Goal: Task Accomplishment & Management: Complete application form

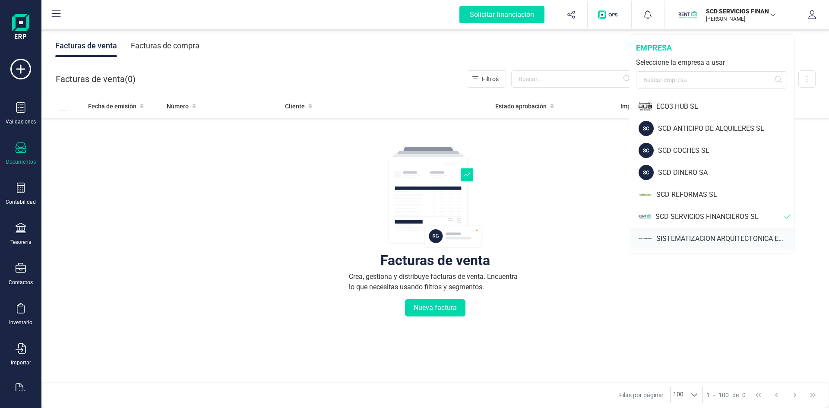
click at [696, 242] on div "SISTEMATIZACION ARQUITECTONICA EN REFORMAS SL" at bounding box center [725, 239] width 138 height 10
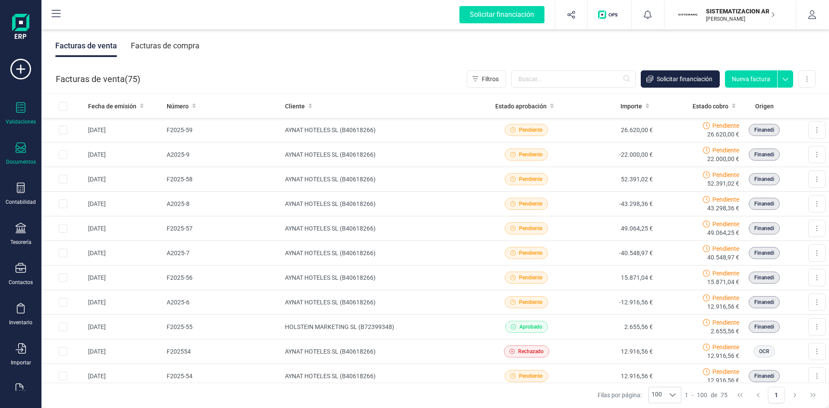
click at [22, 107] on icon at bounding box center [20, 107] width 9 height 10
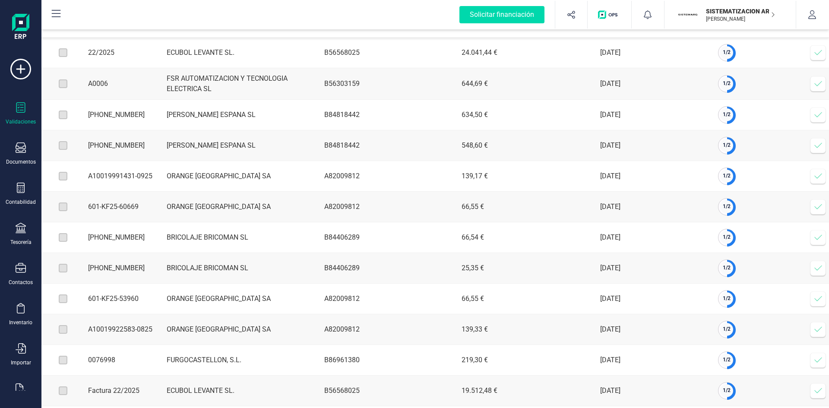
scroll to position [102, 0]
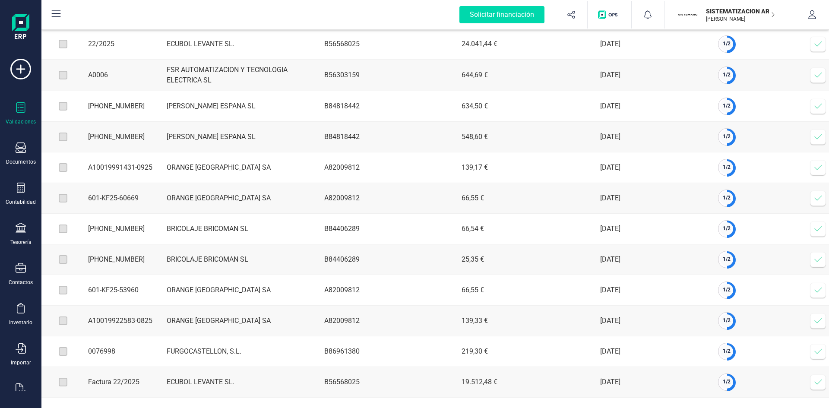
click at [821, 286] on icon at bounding box center [818, 290] width 9 height 9
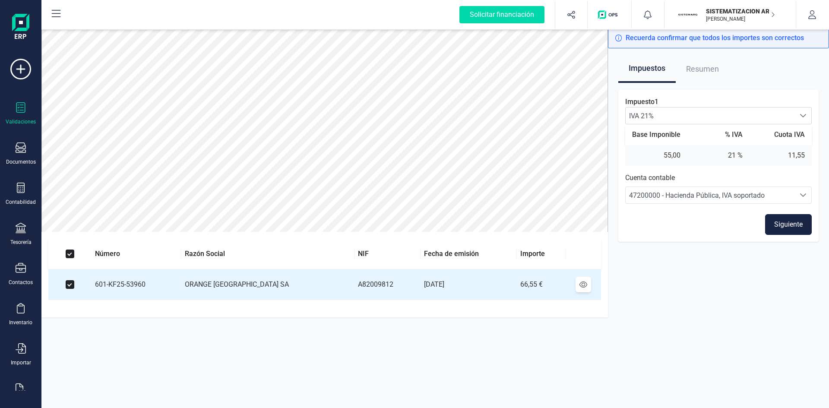
click at [782, 224] on button "Siguiente" at bounding box center [788, 224] width 47 height 21
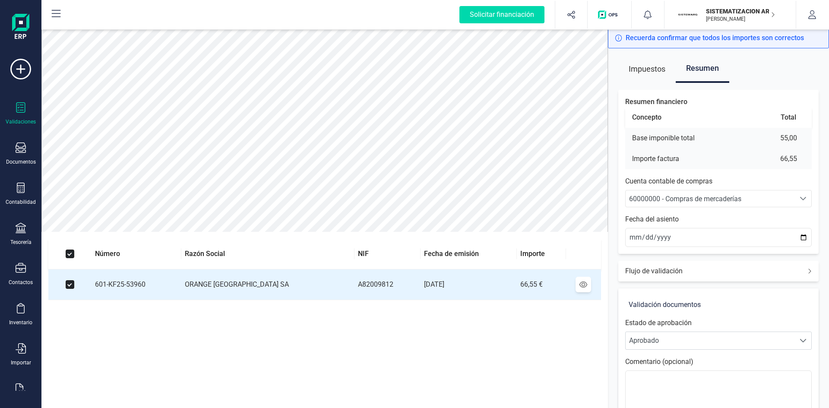
click at [728, 195] on span "60000000 - Compras de mercaderías" at bounding box center [685, 199] width 112 height 8
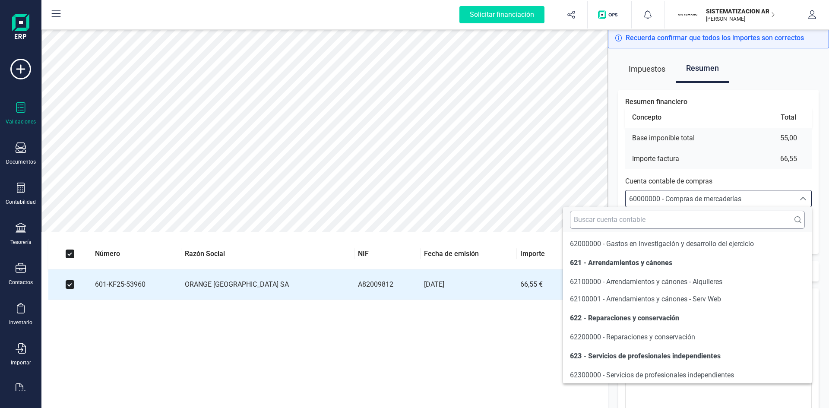
scroll to position [4741, 0]
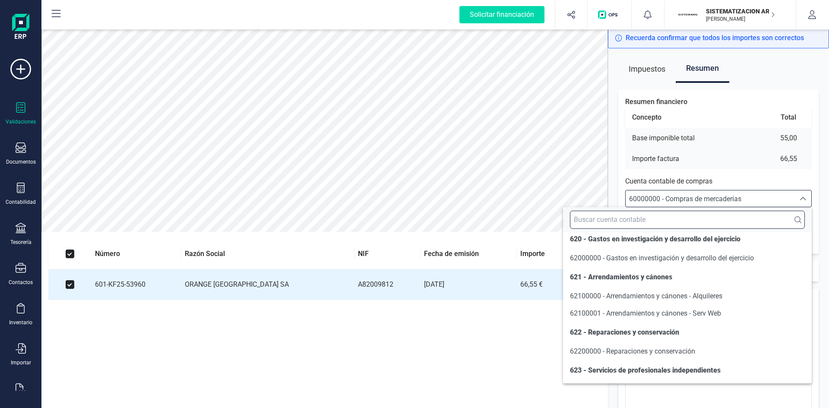
click at [649, 218] on input "text" at bounding box center [687, 220] width 235 height 18
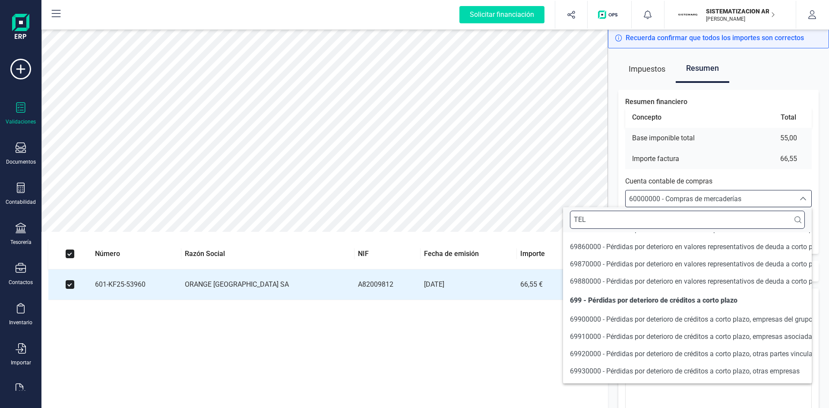
scroll to position [0, 0]
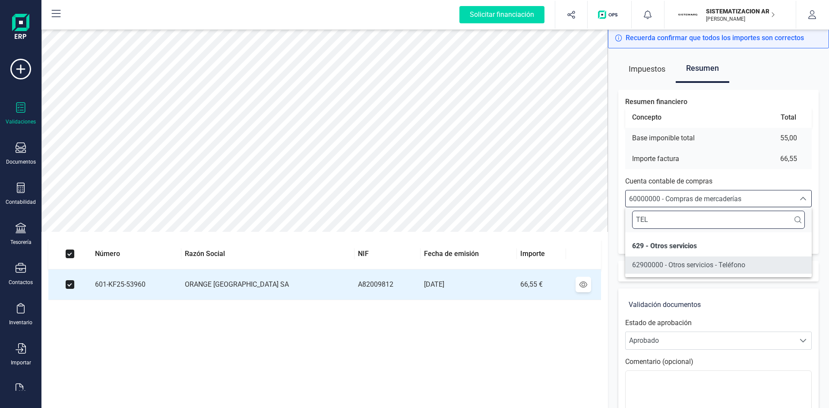
type input "TEL"
click at [661, 259] on li "62900000 - Otros servicios - Teléfono" at bounding box center [718, 264] width 186 height 17
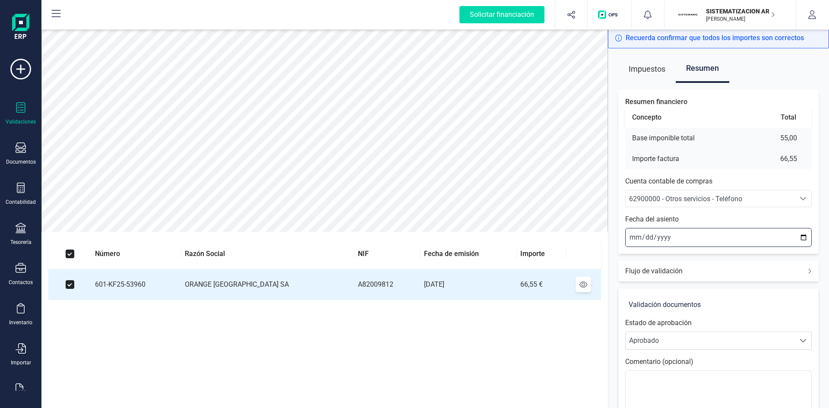
click at [628, 237] on input "2025-09-15" at bounding box center [718, 237] width 186 height 19
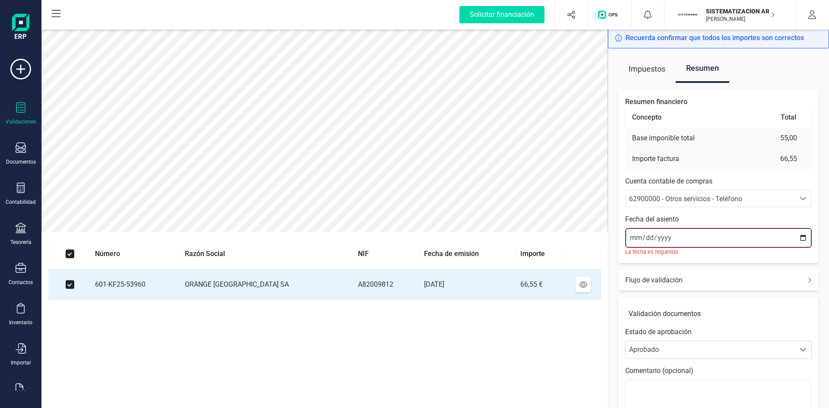
type input "2025-09-01"
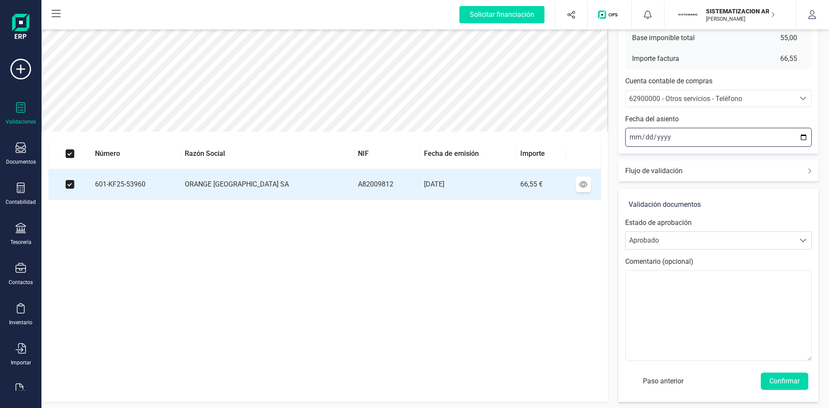
scroll to position [101, 0]
click at [797, 379] on button "Confirmar" at bounding box center [784, 380] width 47 height 17
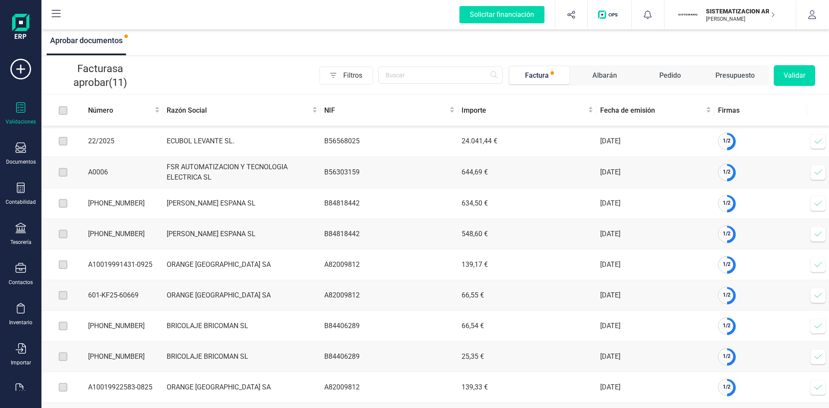
click at [820, 391] on icon at bounding box center [818, 387] width 9 height 9
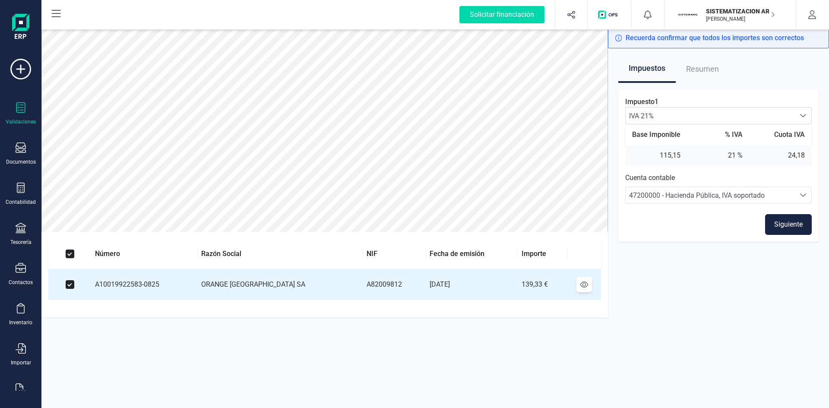
click at [784, 224] on button "Siguiente" at bounding box center [788, 224] width 47 height 21
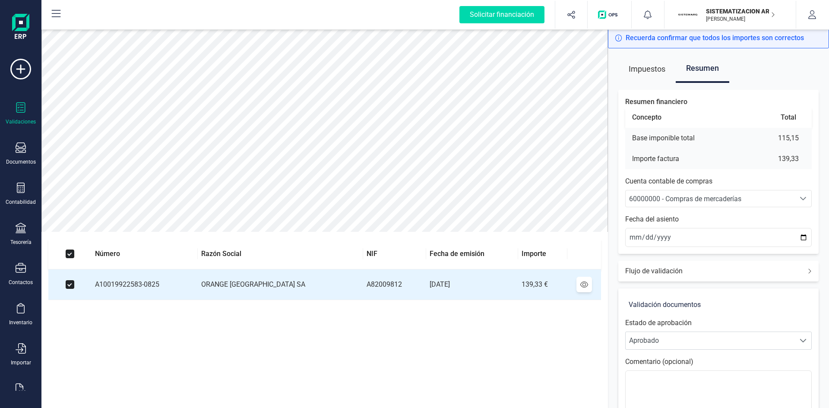
click at [668, 199] on span "60000000 - Compras de mercaderías" at bounding box center [685, 199] width 112 height 8
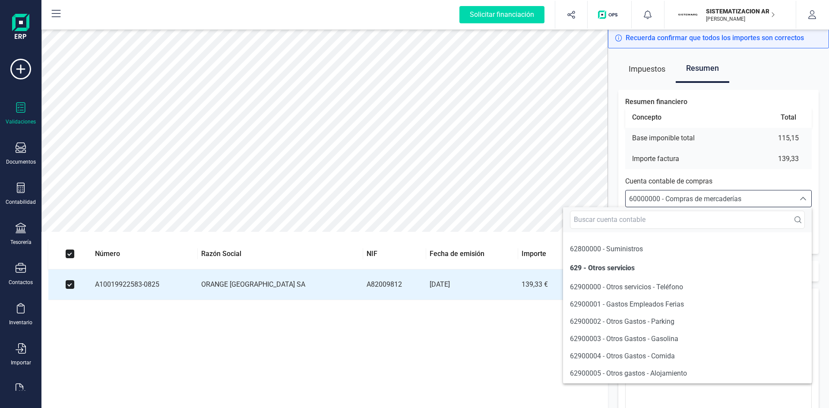
scroll to position [5149, 0]
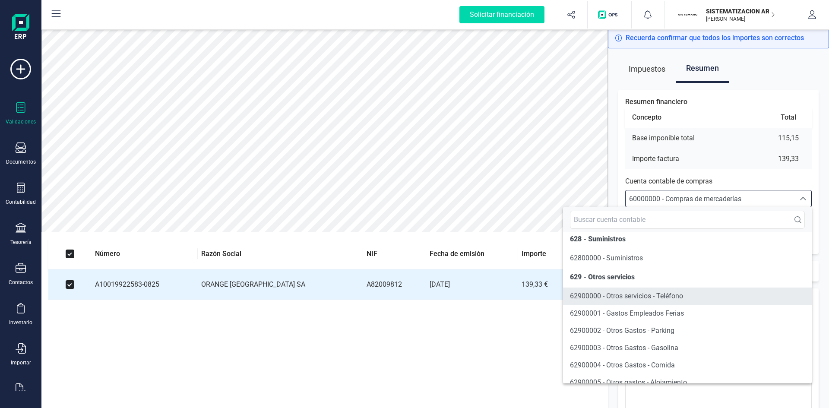
click at [622, 300] on span "62900000 - Otros servicios - Teléfono" at bounding box center [626, 296] width 113 height 8
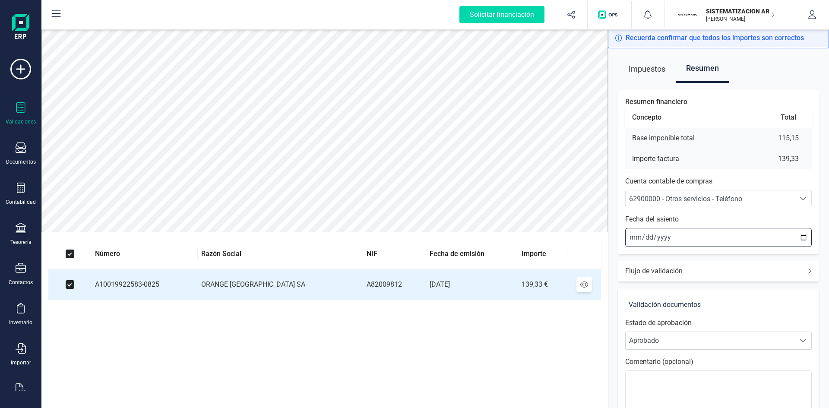
click at [633, 237] on input "2025-09-15" at bounding box center [718, 237] width 186 height 19
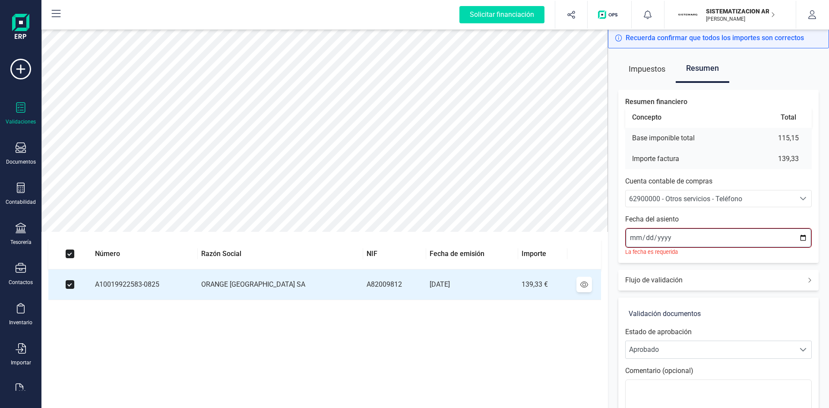
type input "2025-09-01"
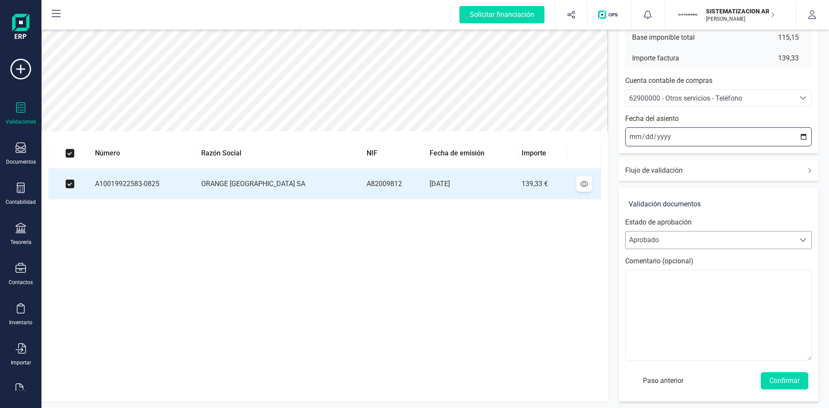
scroll to position [101, 0]
click at [790, 375] on button "Confirmar" at bounding box center [784, 380] width 47 height 17
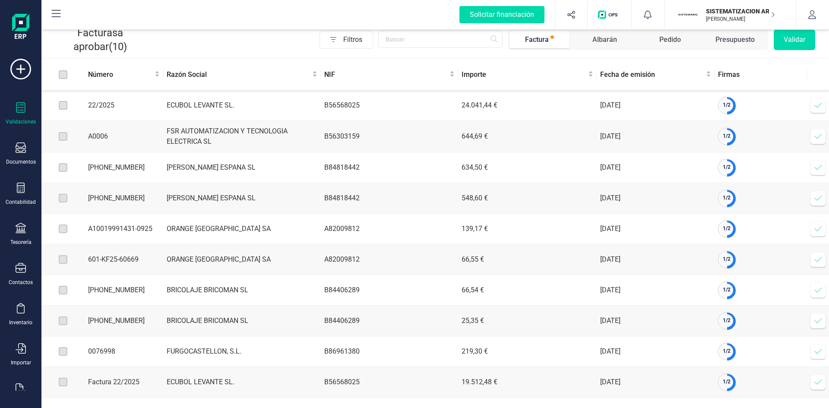
scroll to position [40, 0]
click at [818, 382] on icon at bounding box center [818, 382] width 9 height 9
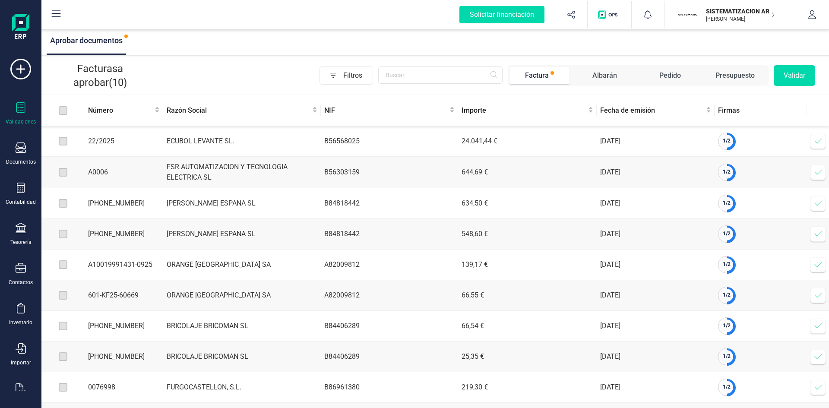
click at [815, 143] on icon at bounding box center [818, 141] width 9 height 9
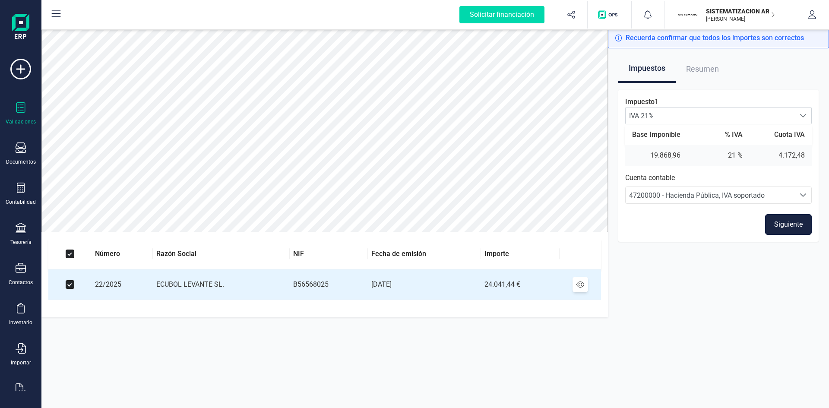
click at [790, 227] on button "Siguiente" at bounding box center [788, 224] width 47 height 21
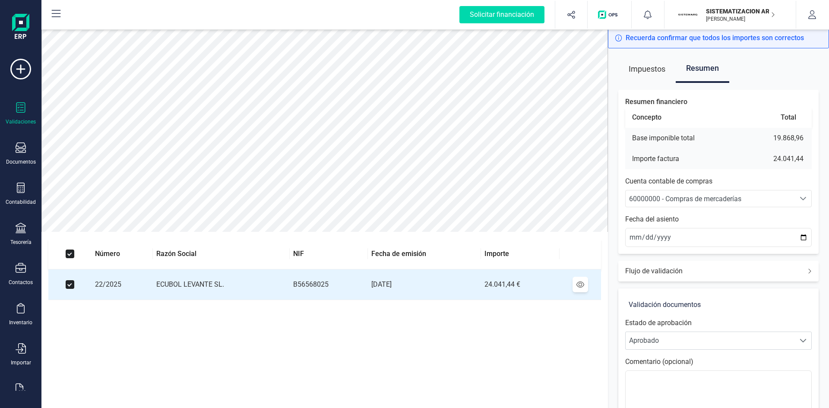
click at [700, 195] on span "60000000 - Compras de mercaderías" at bounding box center [685, 199] width 112 height 8
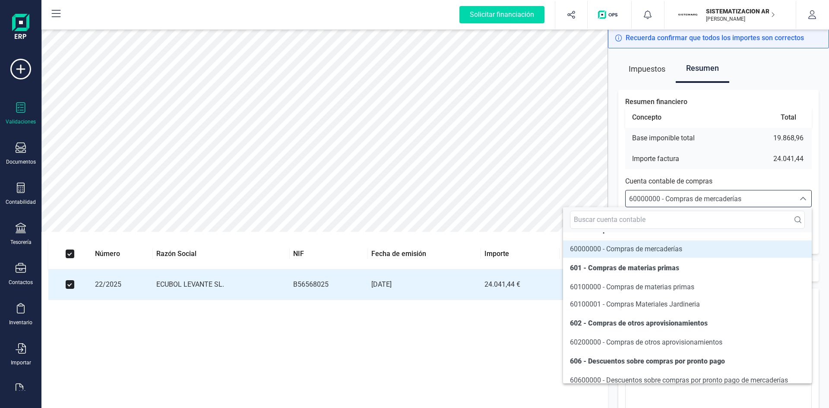
scroll to position [4240, 0]
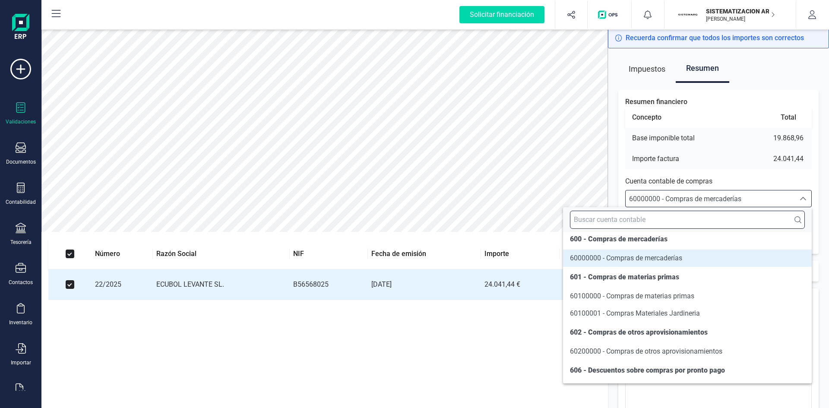
click at [672, 222] on input "text" at bounding box center [687, 220] width 235 height 18
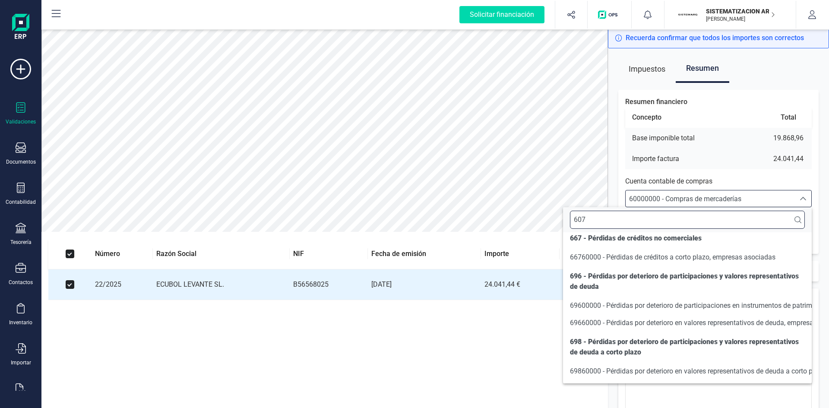
scroll to position [0, 0]
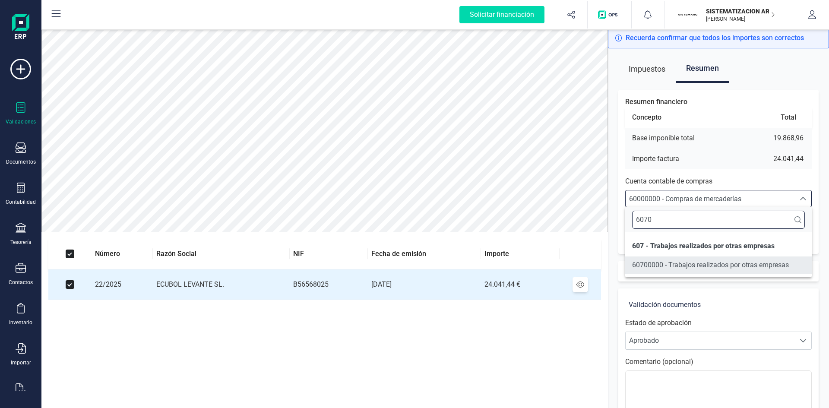
type input "6070"
click at [690, 264] on span "60700000 - Trabajos realizados por otras empresas" at bounding box center [710, 265] width 157 height 8
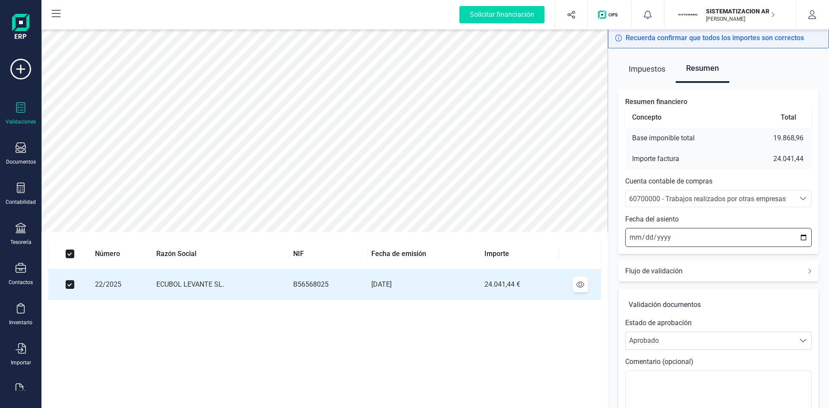
click at [631, 237] on input "2025-09-15" at bounding box center [718, 237] width 186 height 19
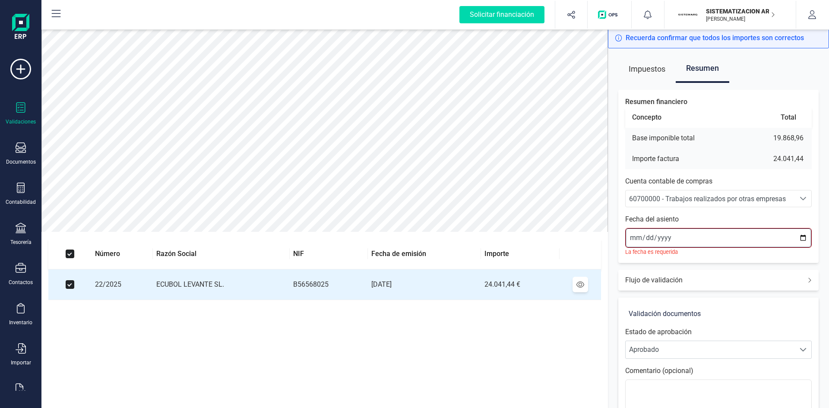
type input "2025-09-08"
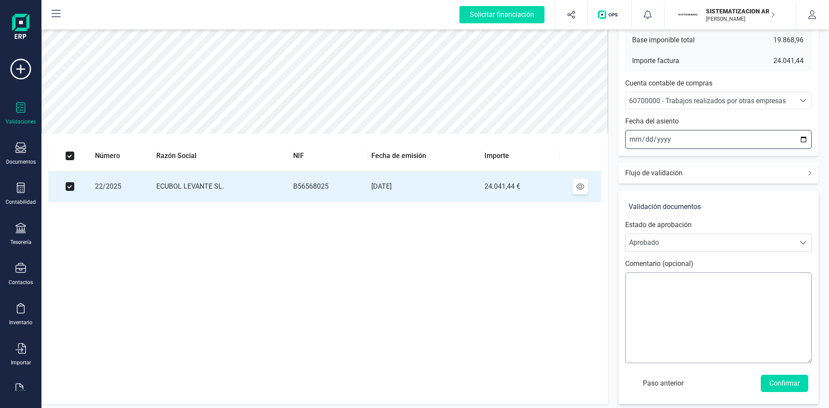
scroll to position [101, 0]
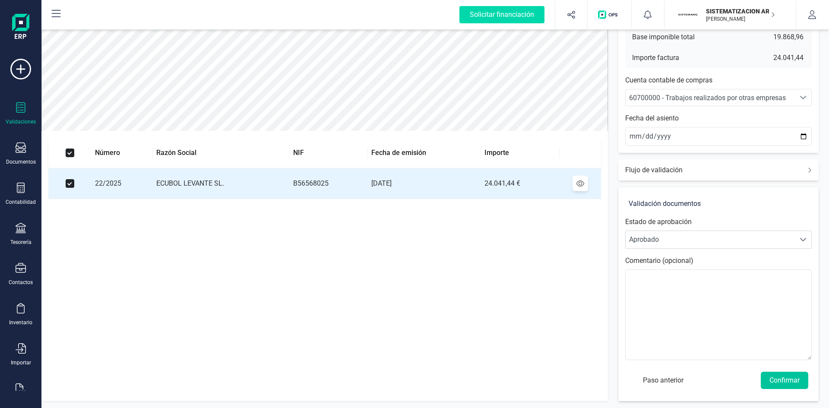
click at [789, 380] on button "Confirmar" at bounding box center [784, 380] width 47 height 17
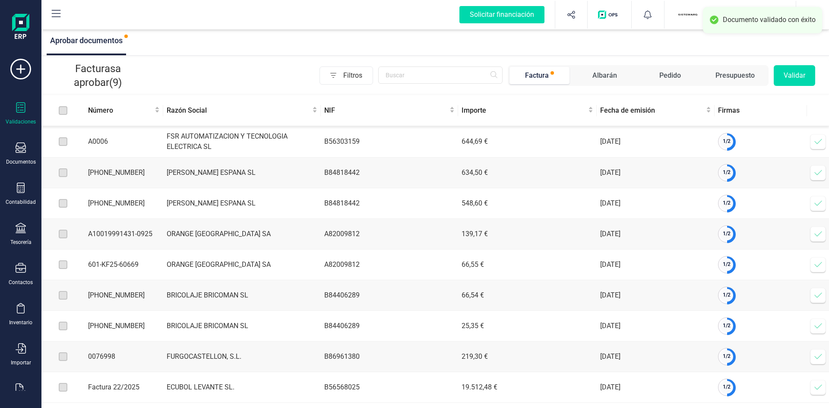
scroll to position [9, 0]
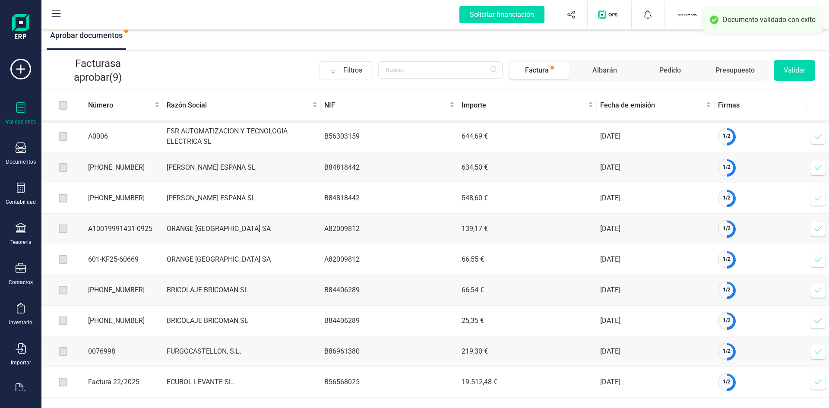
click at [818, 383] on icon at bounding box center [817, 381] width 7 height 5
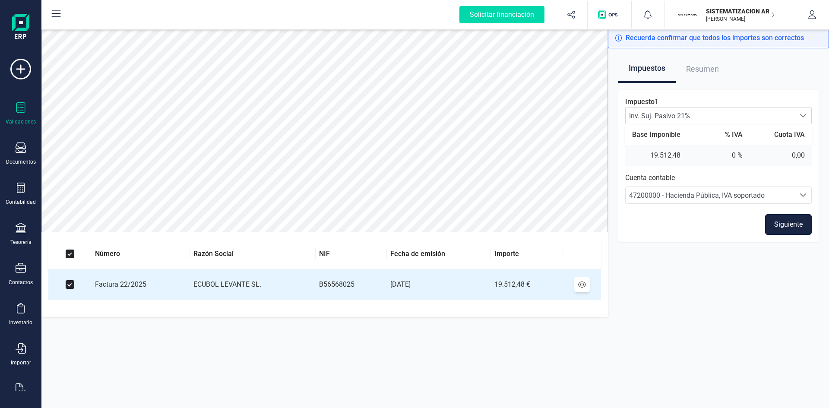
click at [779, 223] on button "Siguiente" at bounding box center [788, 224] width 47 height 21
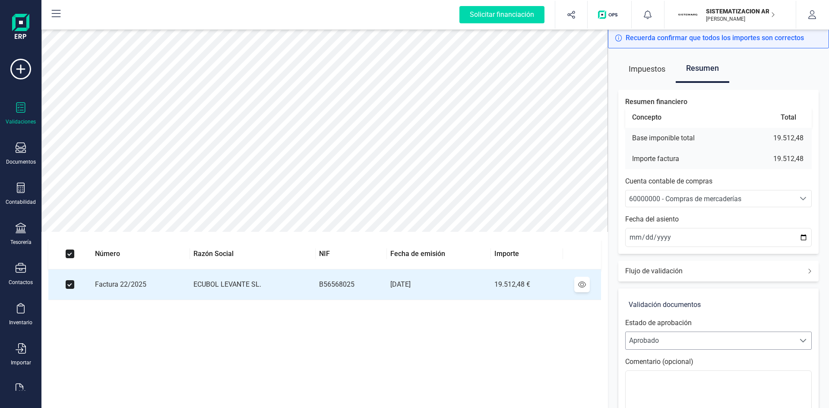
click at [701, 339] on span "Aprobado" at bounding box center [709, 340] width 169 height 17
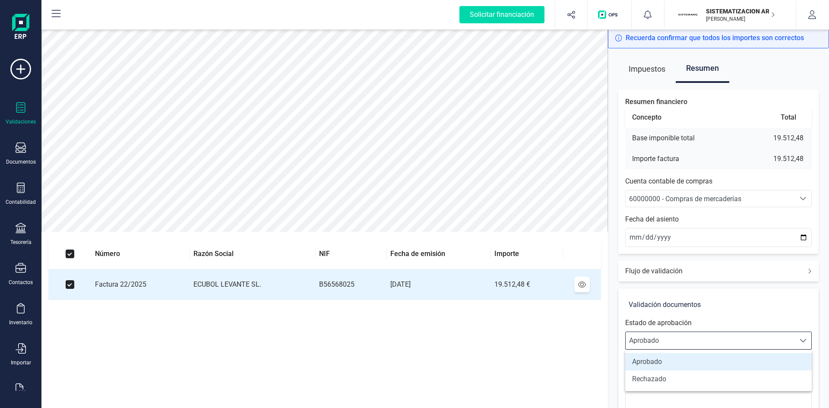
scroll to position [5, 38]
click at [673, 382] on li "Rechazado" at bounding box center [718, 378] width 186 height 17
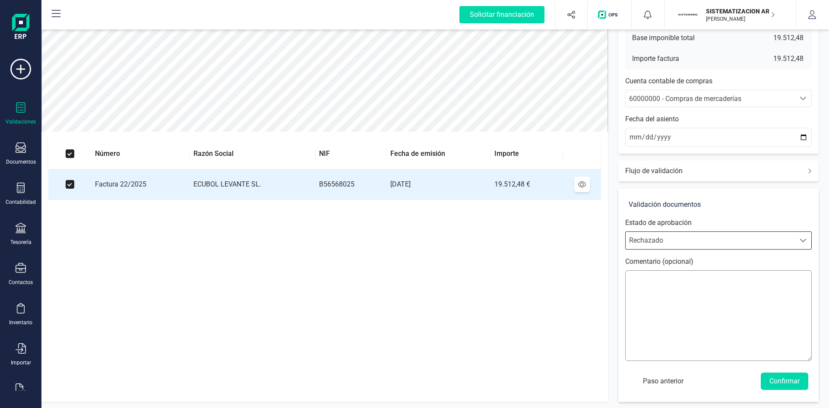
scroll to position [101, 0]
click at [683, 280] on textarea at bounding box center [718, 314] width 186 height 91
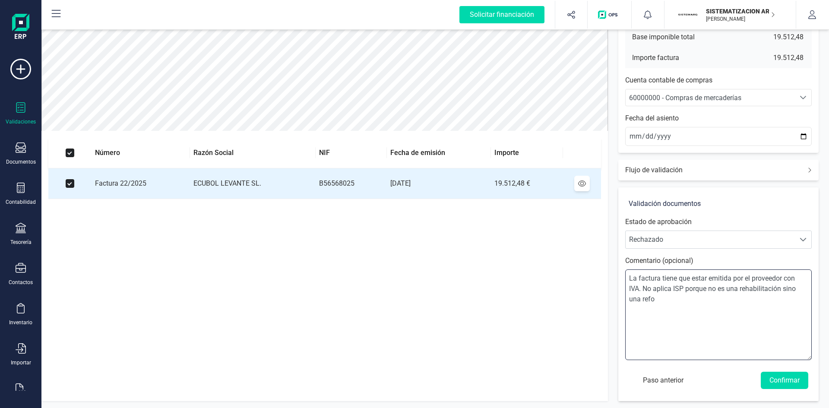
click at [709, 287] on textarea "La factura tiene que estar emitida por el proveedor con IVA. No aplica ISP porq…" at bounding box center [718, 314] width 186 height 91
click at [798, 287] on textarea "La factura tiene que estar emitida por el proveedor con IVA. No aplica ISP,no e…" at bounding box center [718, 314] width 186 height 91
type textarea "La factura tiene que estar emitida por el proveedor con IVA. No aplica ISP,no e…"
click at [775, 378] on button "Confirmar" at bounding box center [784, 380] width 47 height 17
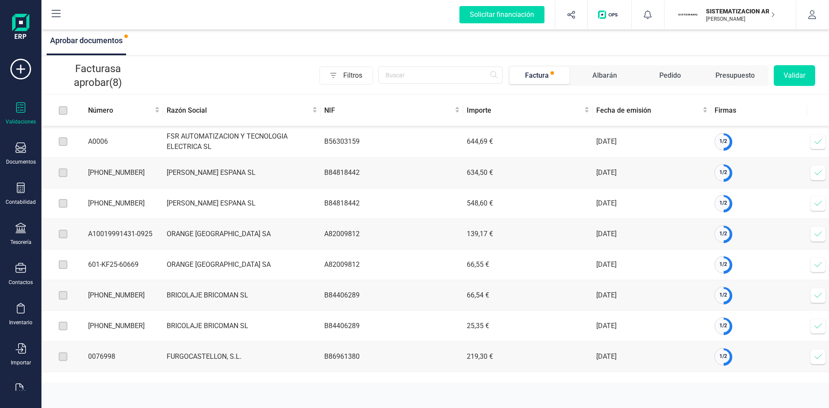
click at [816, 140] on icon at bounding box center [818, 141] width 9 height 9
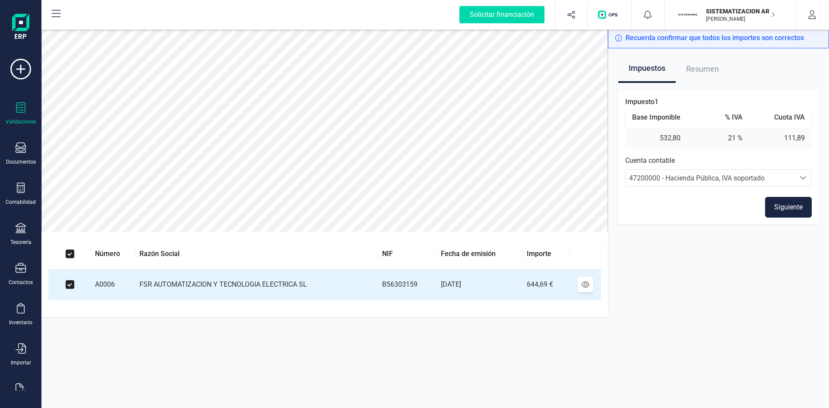
click at [787, 205] on button "Siguiente" at bounding box center [788, 207] width 47 height 21
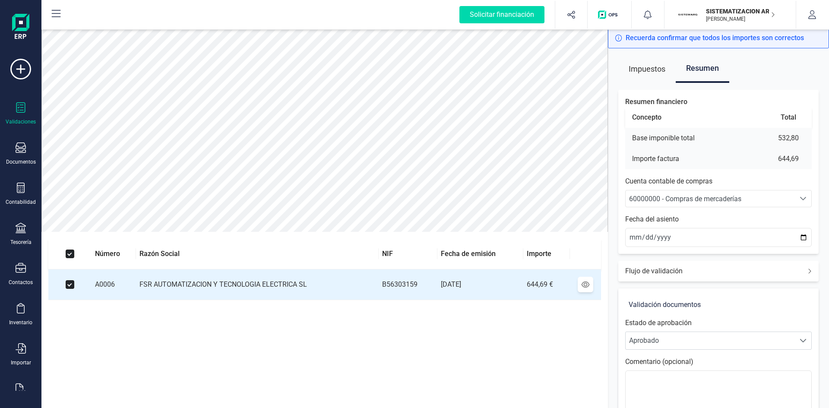
click at [690, 198] on span "60000000 - Compras de mercaderías" at bounding box center [685, 199] width 112 height 8
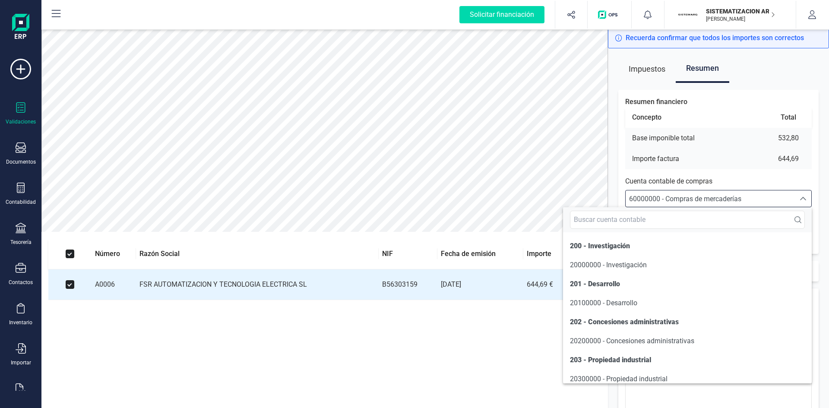
scroll to position [4145, 0]
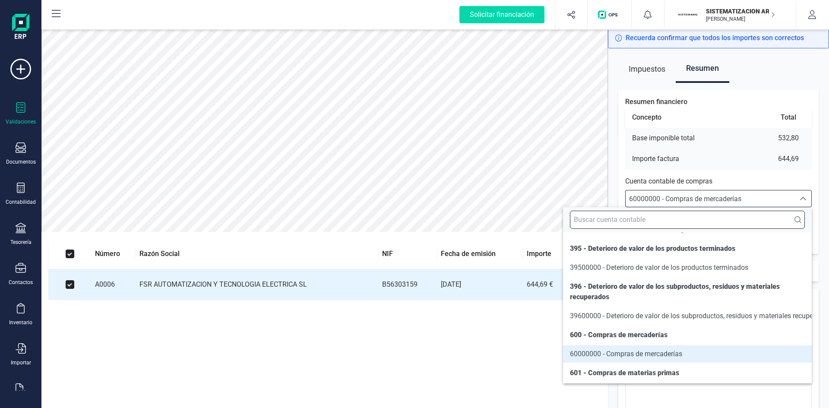
click at [669, 215] on input "text" at bounding box center [687, 220] width 235 height 18
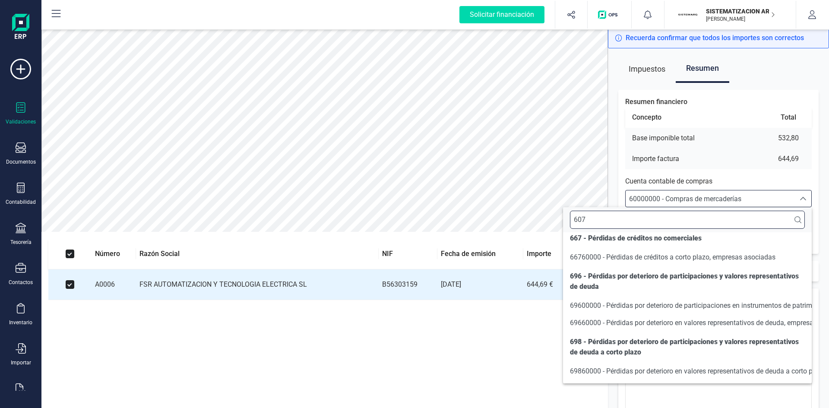
scroll to position [0, 0]
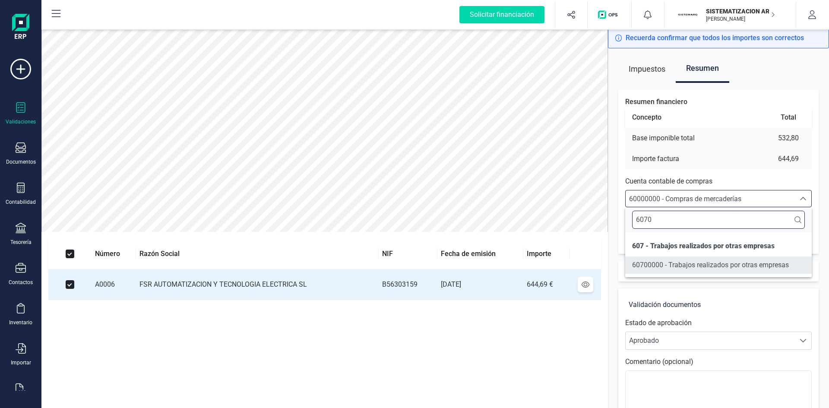
type input "6070"
click at [681, 262] on span "60700000 - Trabajos realizados por otras empresas" at bounding box center [710, 265] width 157 height 8
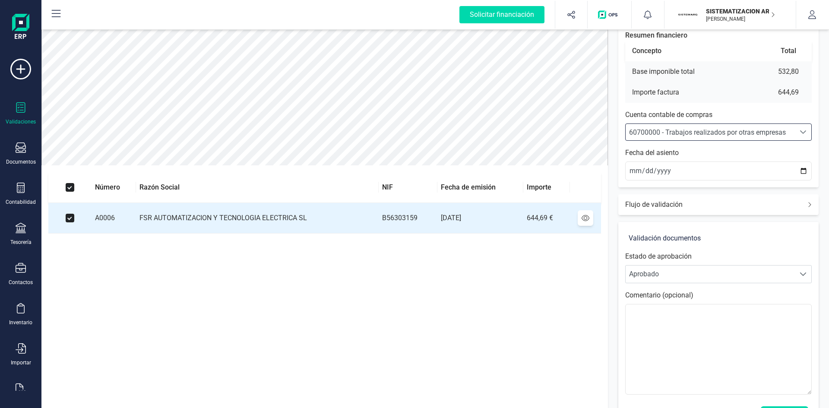
scroll to position [101, 0]
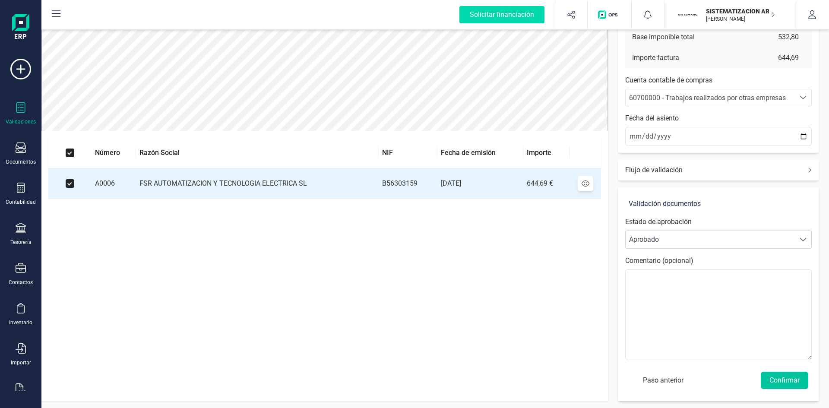
click at [784, 377] on button "Confirmar" at bounding box center [784, 380] width 47 height 17
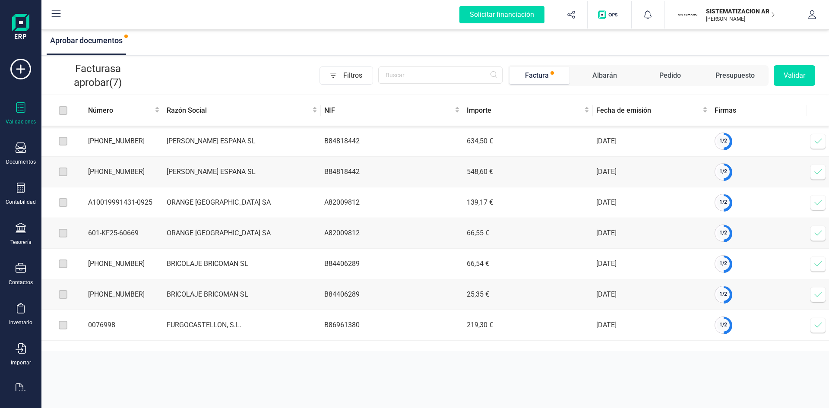
click at [823, 139] on span at bounding box center [817, 141] width 17 height 17
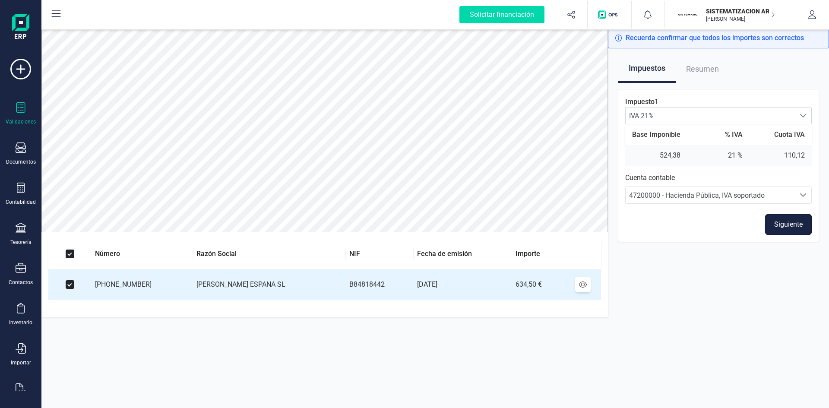
click at [775, 225] on button "Siguiente" at bounding box center [788, 224] width 47 height 21
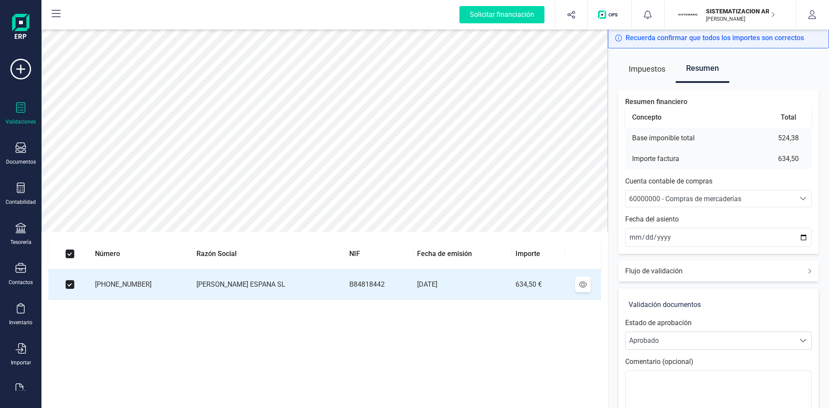
click at [684, 199] on span "60000000 - Compras de mercaderías" at bounding box center [685, 199] width 112 height 8
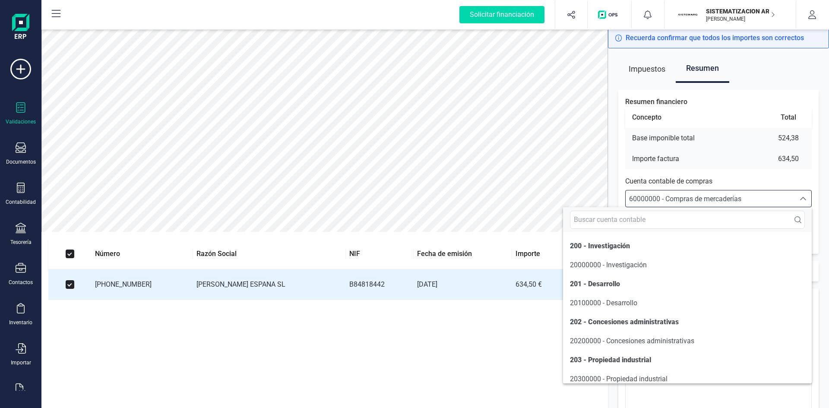
scroll to position [4145, 0]
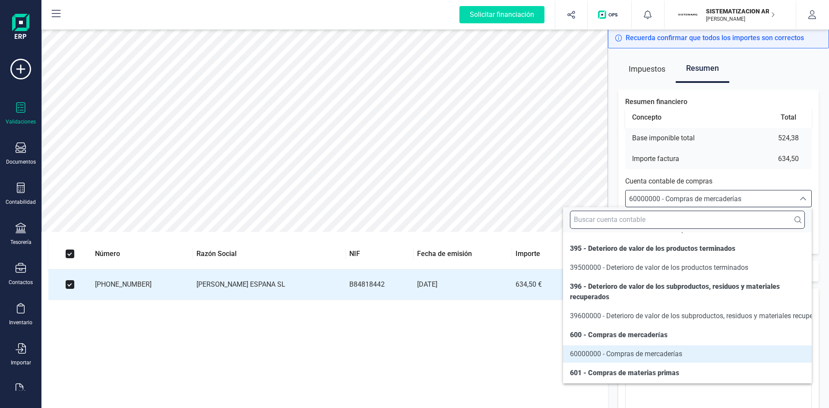
click at [651, 218] on input "text" at bounding box center [687, 220] width 235 height 18
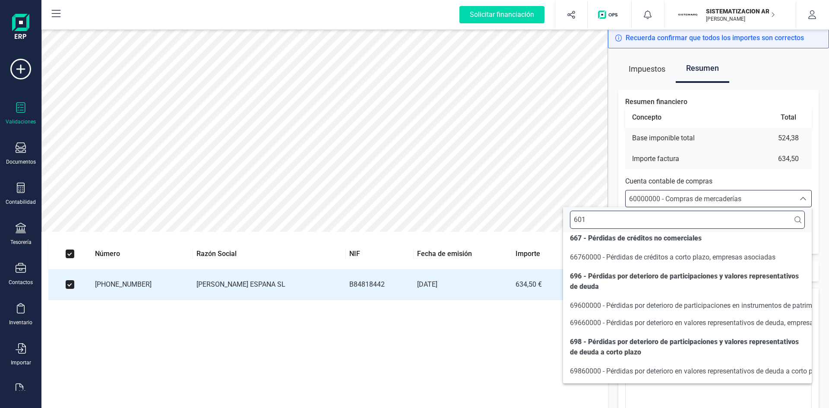
scroll to position [0, 0]
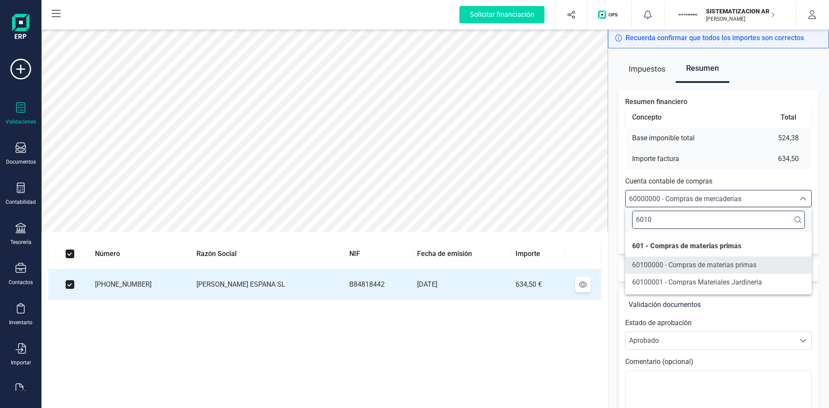
type input "6010"
click at [688, 259] on li "60100000 - Compras de materias primas" at bounding box center [718, 264] width 186 height 17
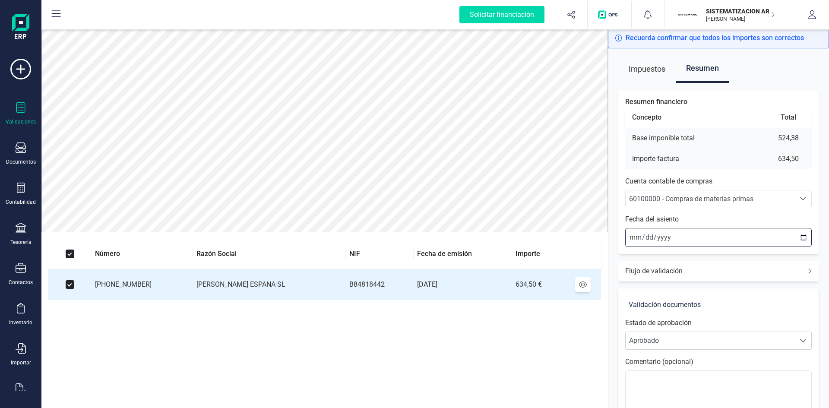
click at [633, 238] on input "2025-09-15" at bounding box center [718, 237] width 186 height 19
type input "2025-09-12"
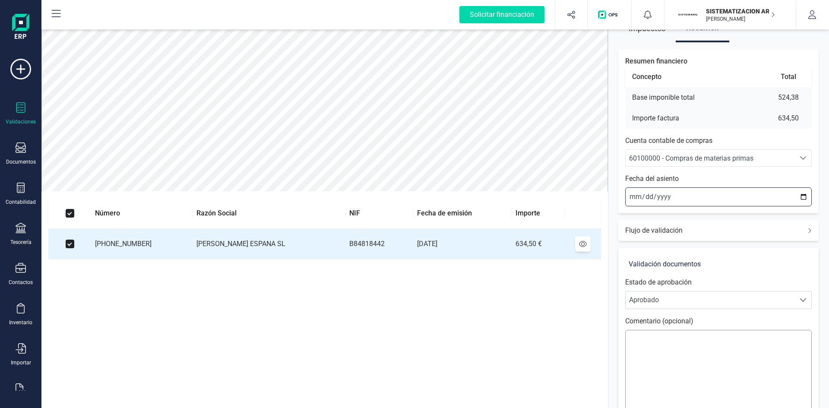
scroll to position [101, 0]
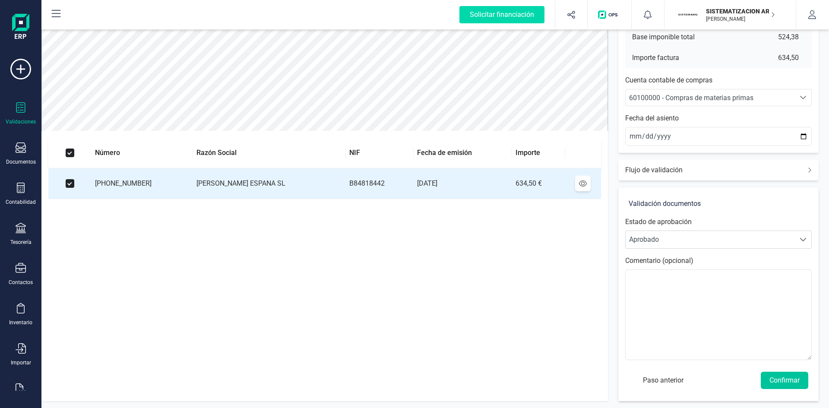
click at [779, 382] on button "Confirmar" at bounding box center [784, 380] width 47 height 17
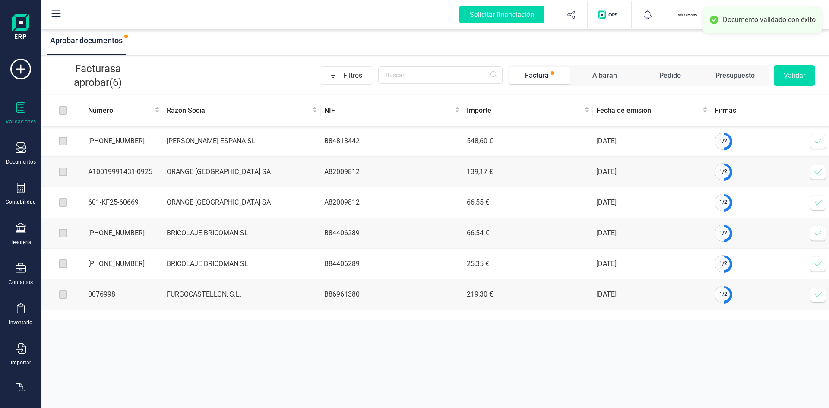
click at [818, 143] on icon at bounding box center [818, 141] width 9 height 9
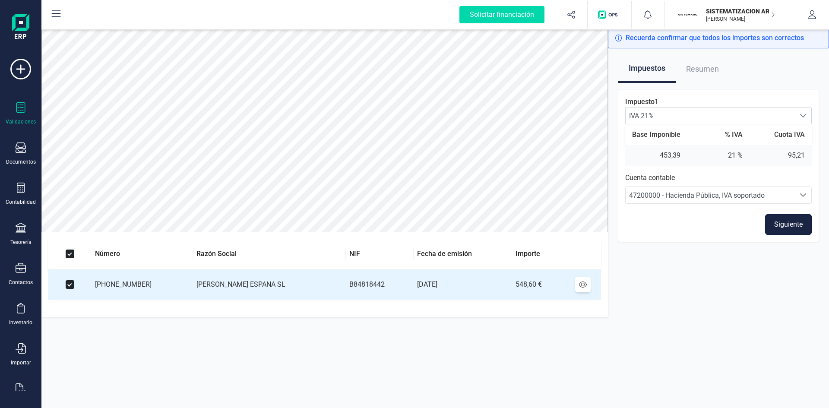
click at [793, 216] on button "Siguiente" at bounding box center [788, 224] width 47 height 21
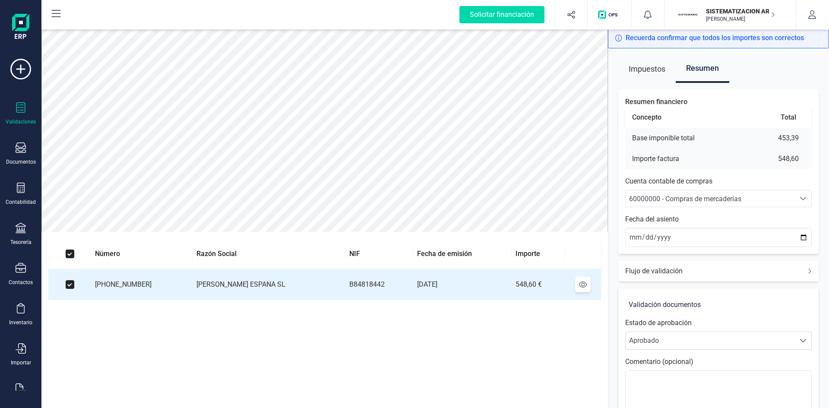
click at [664, 192] on span "60000000 - Compras de mercaderías" at bounding box center [709, 198] width 169 height 16
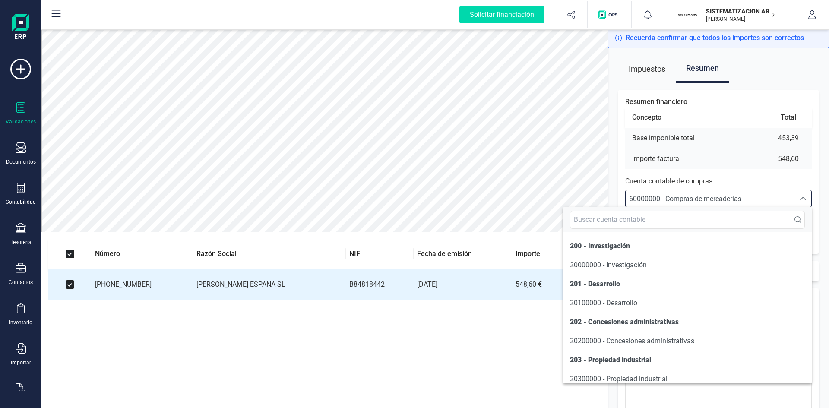
scroll to position [4145, 0]
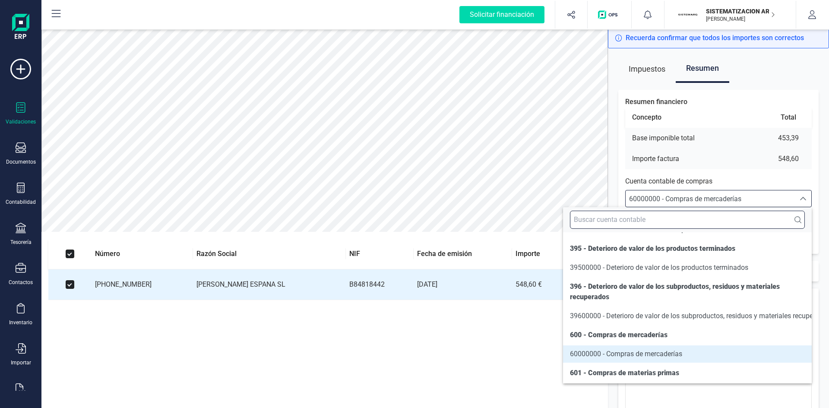
click at [658, 219] on input "text" at bounding box center [687, 220] width 235 height 18
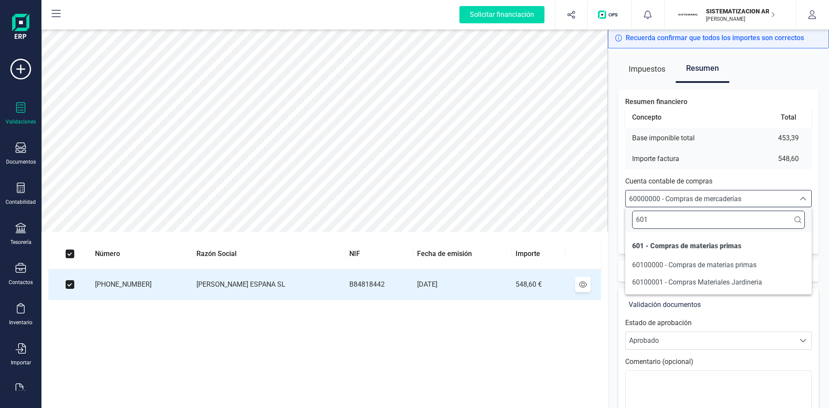
scroll to position [0, 0]
type input "6010"
click at [679, 264] on span "60100000 - Compras de materias primas" at bounding box center [694, 265] width 124 height 8
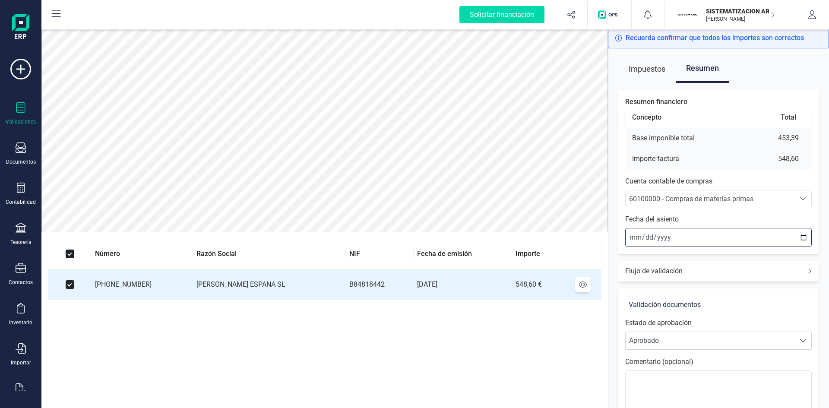
click at [630, 237] on input "2025-09-15" at bounding box center [718, 237] width 186 height 19
type input "2025-09-12"
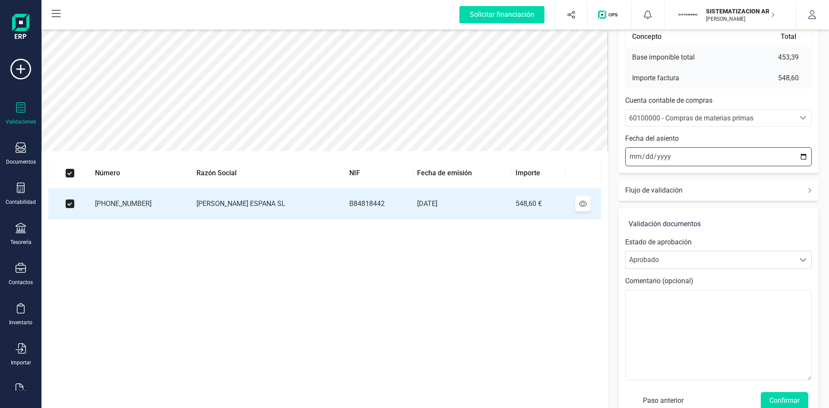
scroll to position [101, 0]
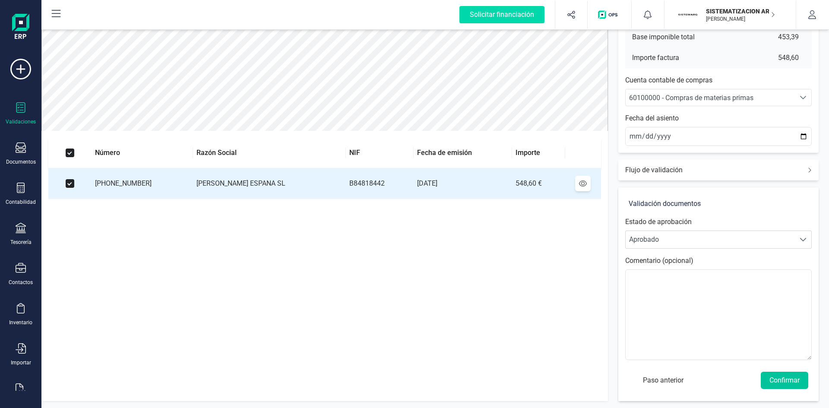
click at [786, 381] on button "Confirmar" at bounding box center [784, 380] width 47 height 17
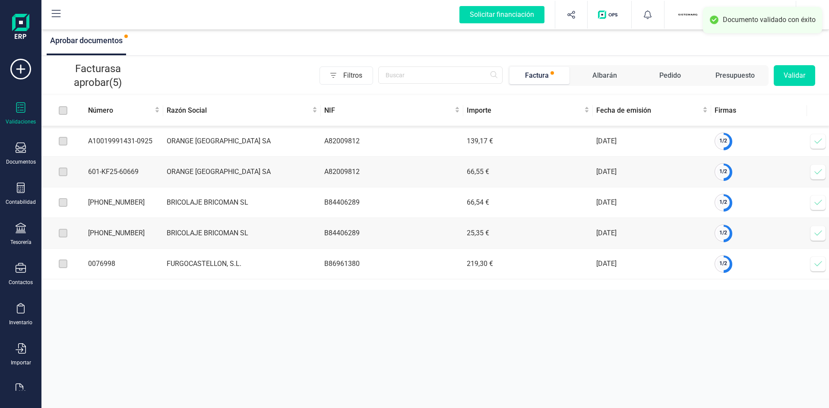
click at [814, 140] on icon at bounding box center [818, 141] width 9 height 9
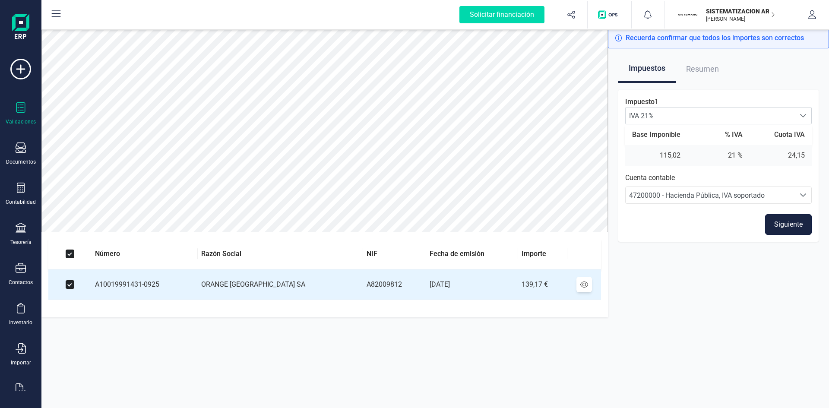
click at [788, 224] on button "Siguiente" at bounding box center [788, 224] width 47 height 21
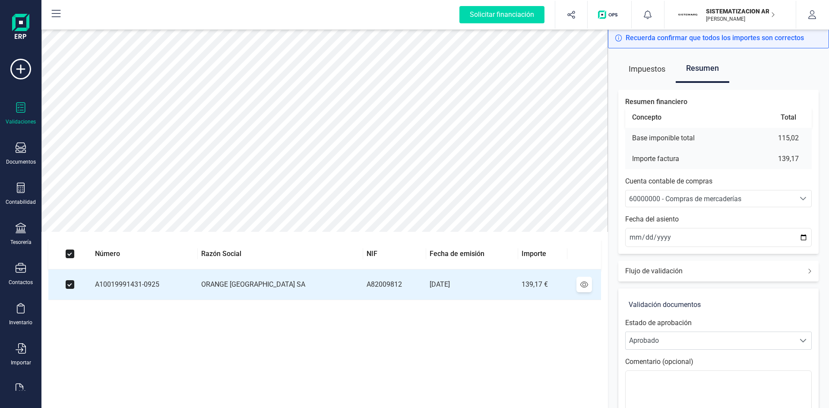
click at [653, 198] on span "60000000 - Compras de mercaderías" at bounding box center [685, 199] width 112 height 8
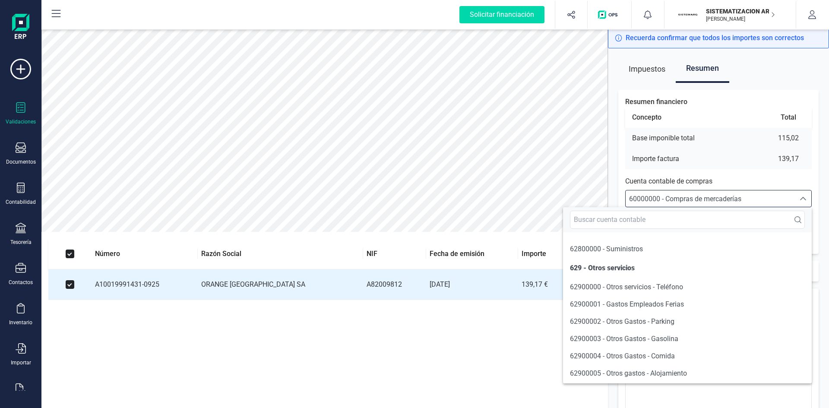
scroll to position [5149, 0]
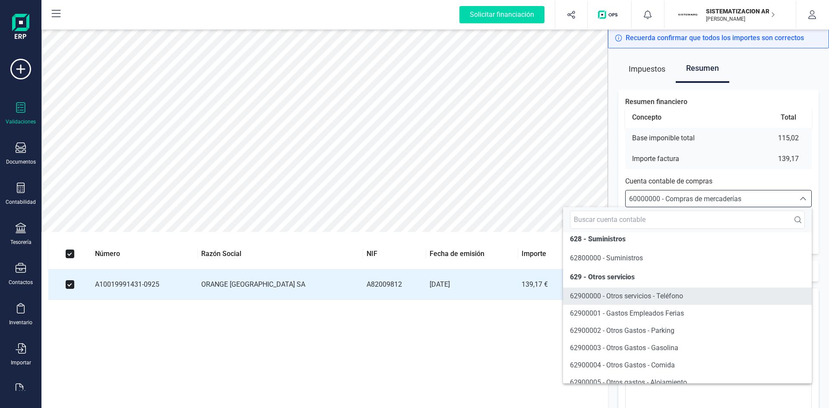
click at [642, 300] on span "62900000 - Otros servicios - Teléfono" at bounding box center [626, 296] width 113 height 8
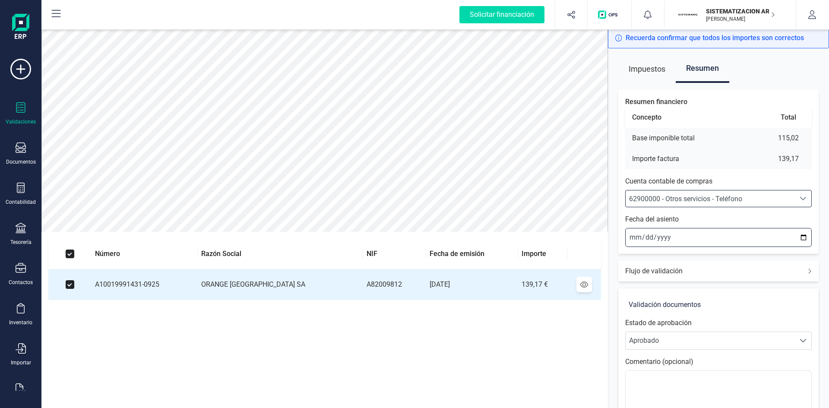
click at [631, 237] on input "2025-09-15" at bounding box center [718, 237] width 186 height 19
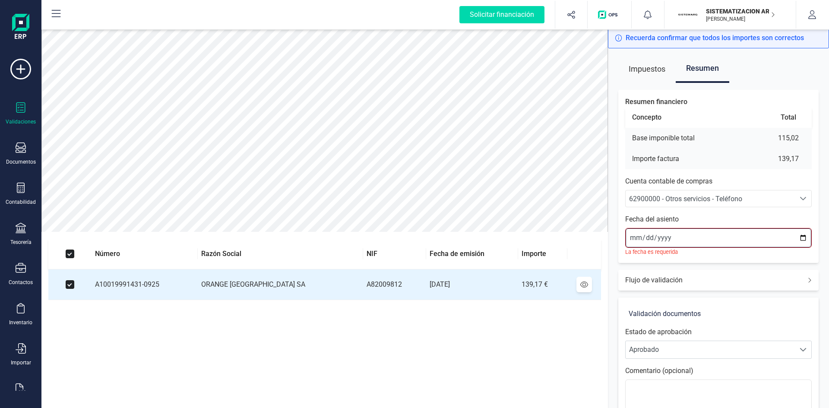
type input "2025-09-01"
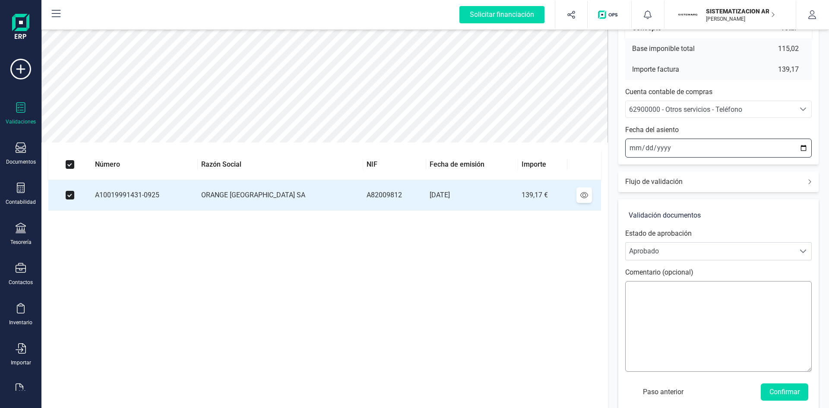
scroll to position [101, 0]
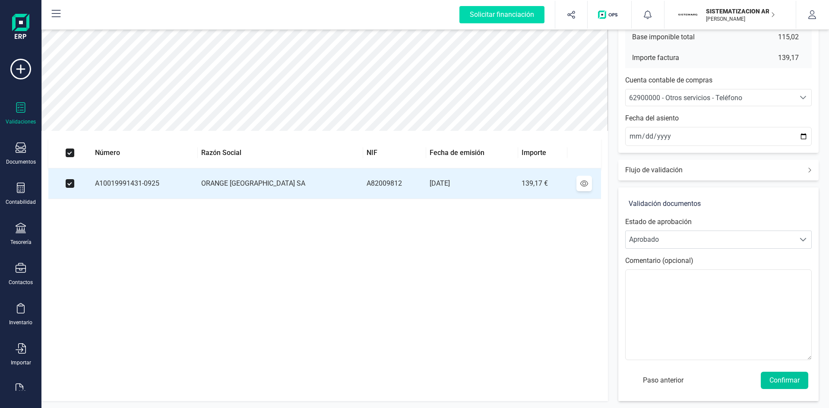
click at [789, 376] on button "Confirmar" at bounding box center [784, 380] width 47 height 17
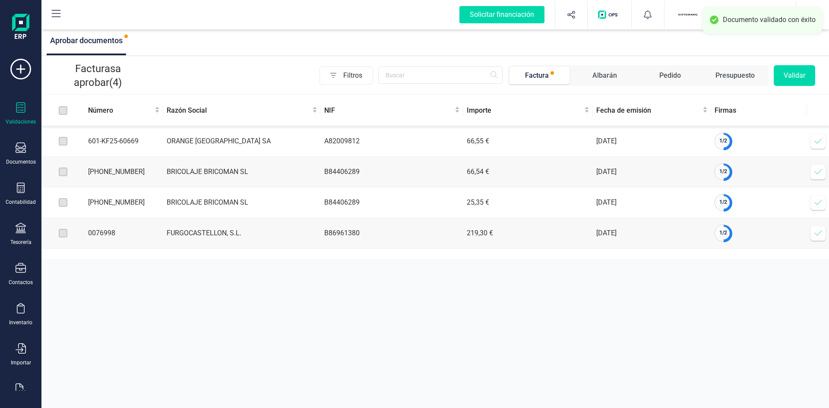
click at [819, 142] on icon at bounding box center [818, 141] width 9 height 9
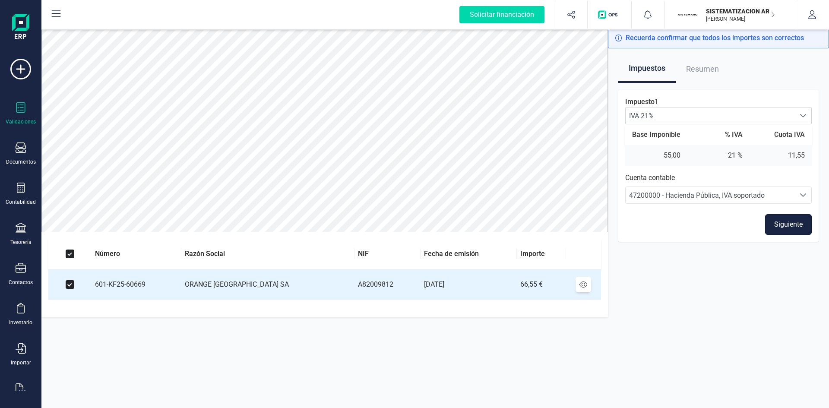
click at [786, 222] on button "Siguiente" at bounding box center [788, 224] width 47 height 21
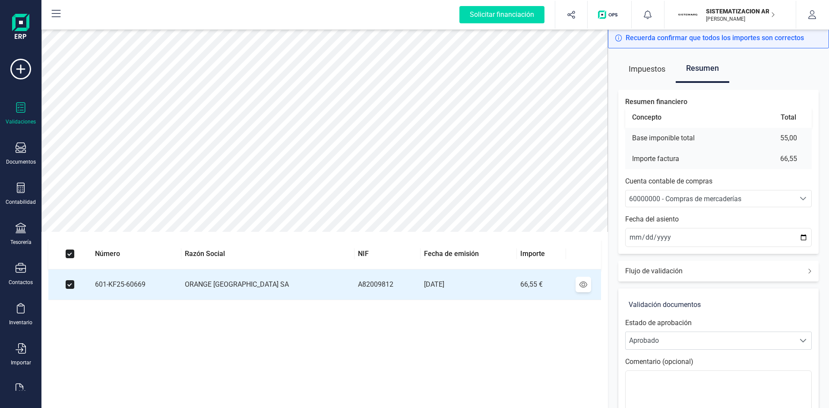
click at [684, 198] on span "60000000 - Compras de mercaderías" at bounding box center [685, 199] width 112 height 8
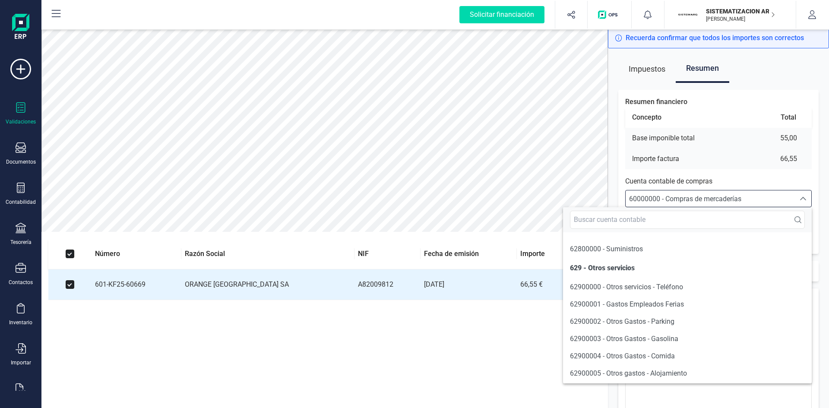
scroll to position [5149, 0]
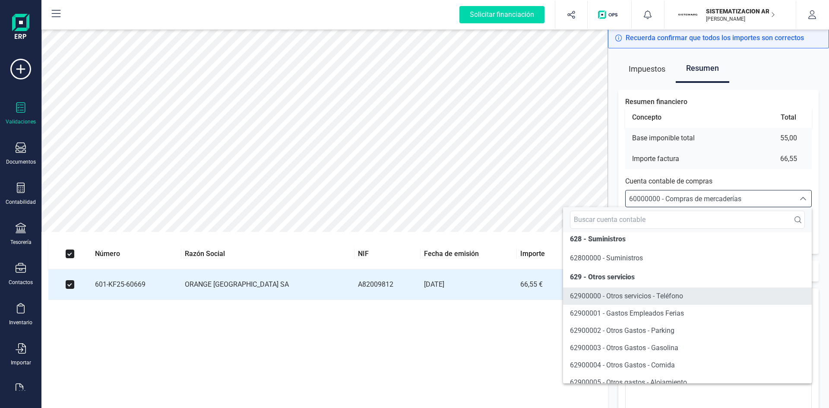
click at [619, 300] on span "62900000 - Otros servicios - Teléfono" at bounding box center [626, 296] width 113 height 8
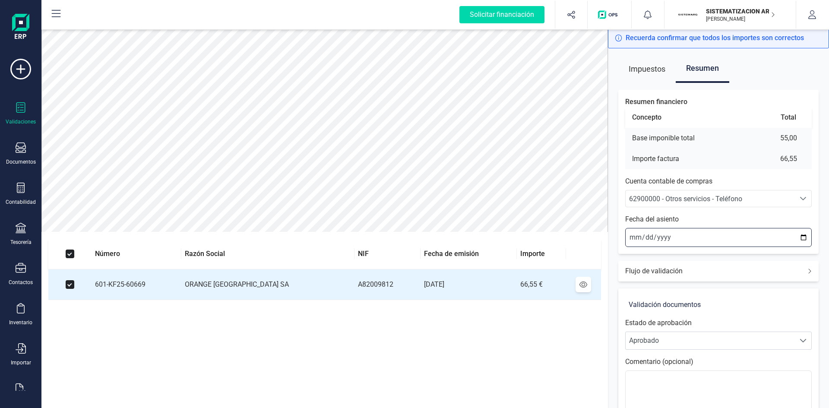
click at [631, 239] on input "2025-09-15" at bounding box center [718, 237] width 186 height 19
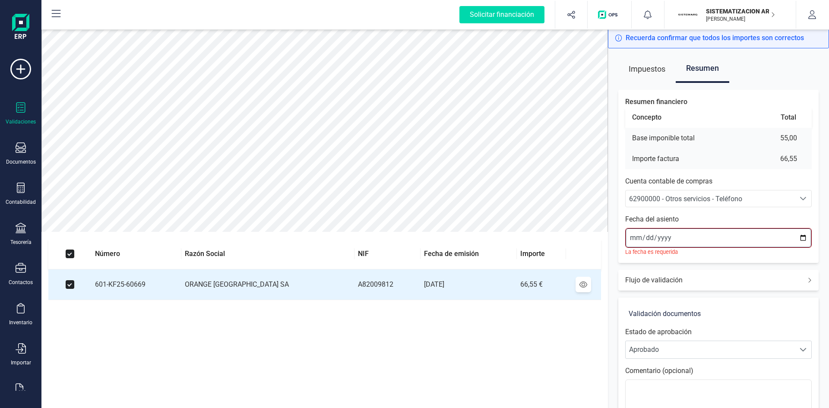
type input "2025-09-03"
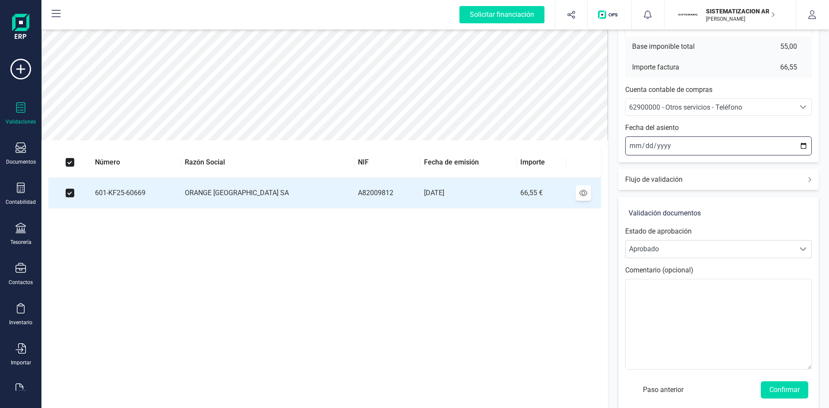
scroll to position [101, 0]
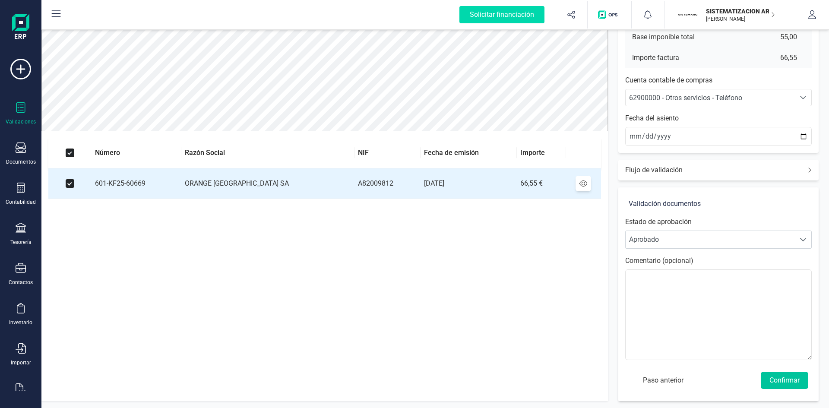
click at [789, 374] on button "Confirmar" at bounding box center [784, 380] width 47 height 17
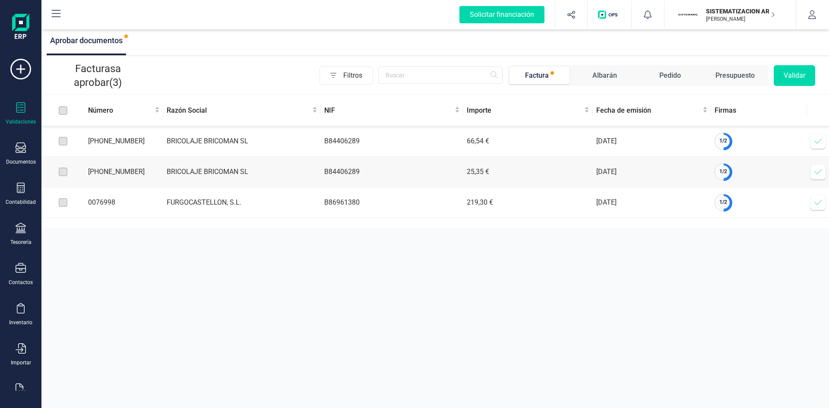
click at [826, 138] on span at bounding box center [817, 141] width 17 height 17
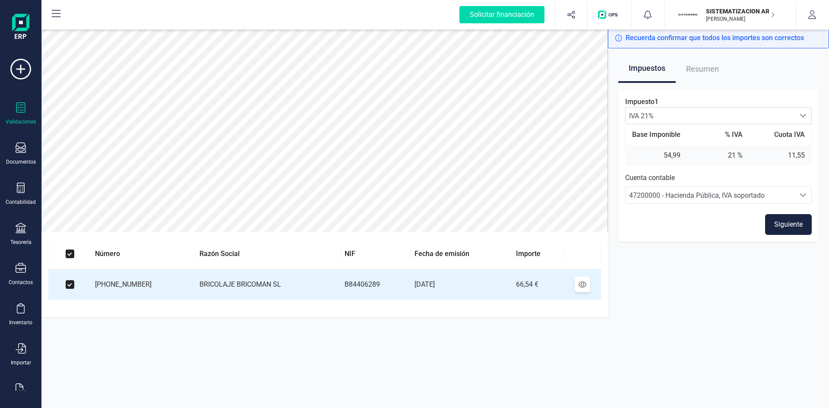
click at [801, 223] on button "Siguiente" at bounding box center [788, 224] width 47 height 21
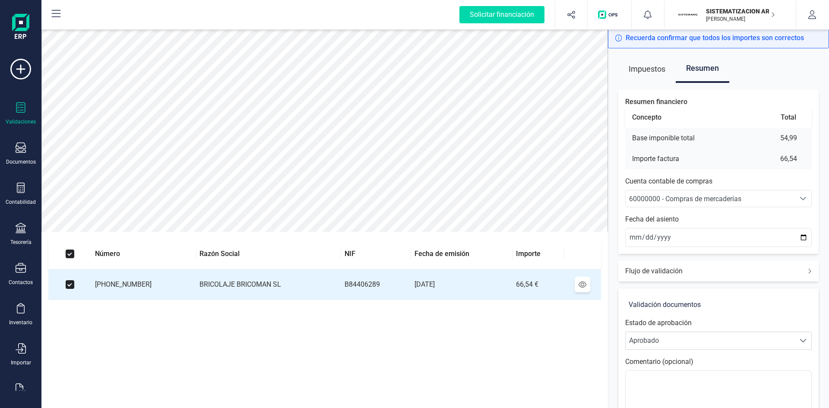
click at [696, 196] on span "60000000 - Compras de mercaderías" at bounding box center [685, 199] width 112 height 8
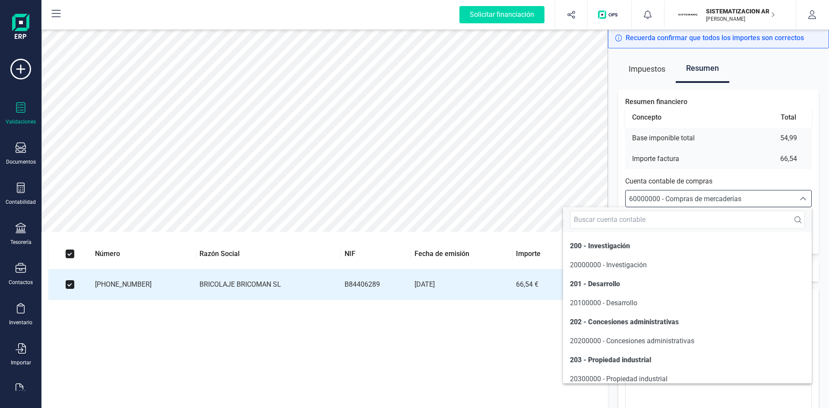
scroll to position [4145, 0]
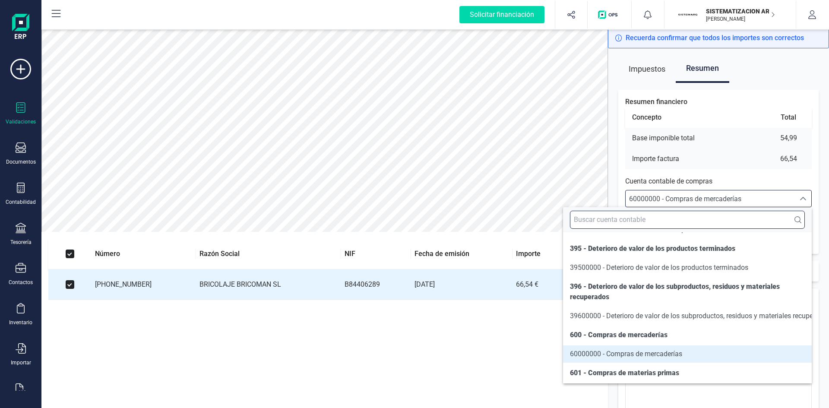
click at [610, 218] on input "text" at bounding box center [687, 220] width 235 height 18
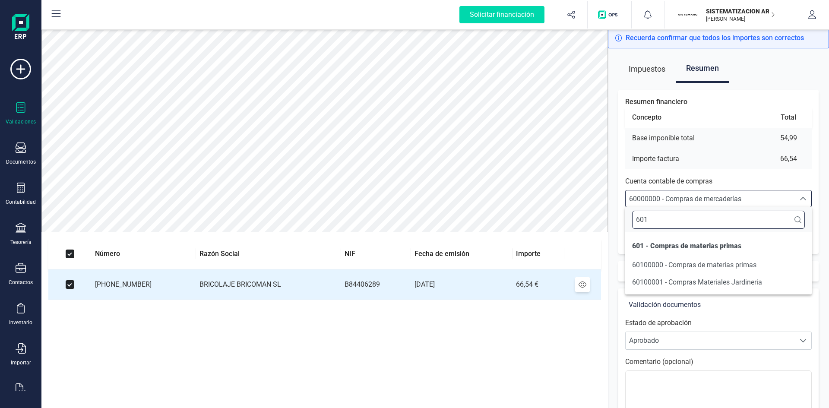
scroll to position [0, 0]
type input "6010"
click at [711, 266] on span "60100000 - Compras de materias primas" at bounding box center [694, 265] width 124 height 8
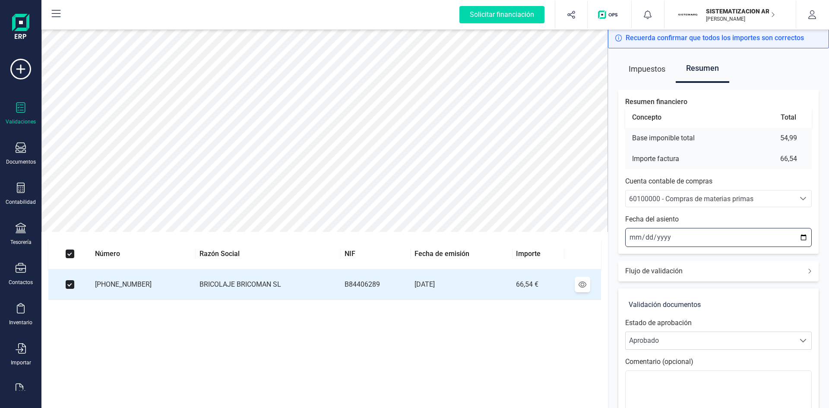
click at [630, 236] on input "2025-09-15" at bounding box center [718, 237] width 186 height 19
type input "2025-09-10"
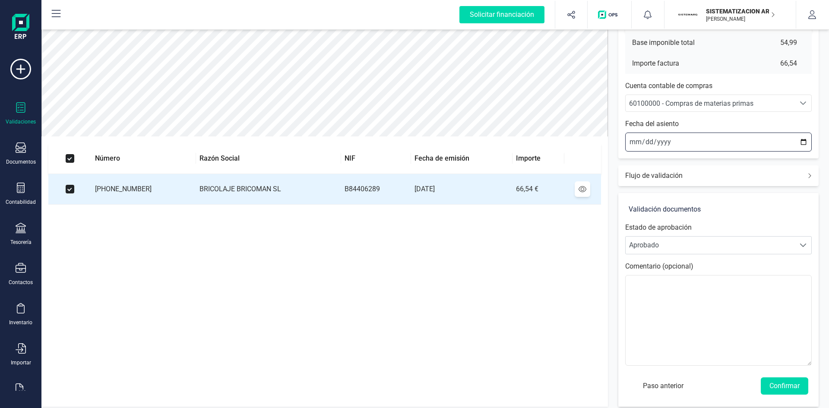
scroll to position [101, 0]
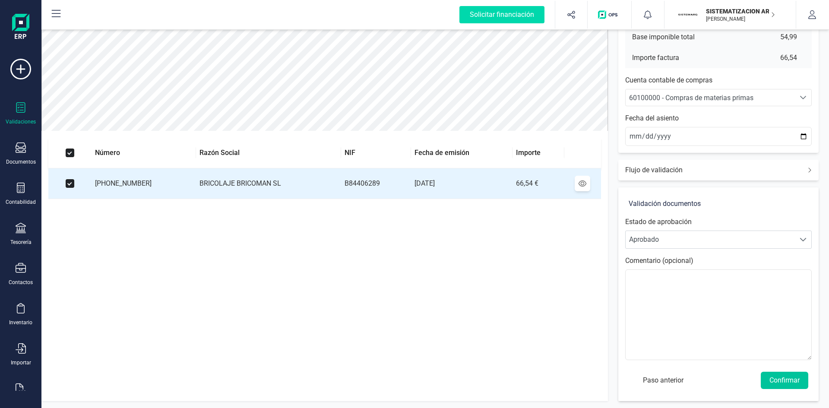
click at [784, 379] on button "Confirmar" at bounding box center [784, 380] width 47 height 17
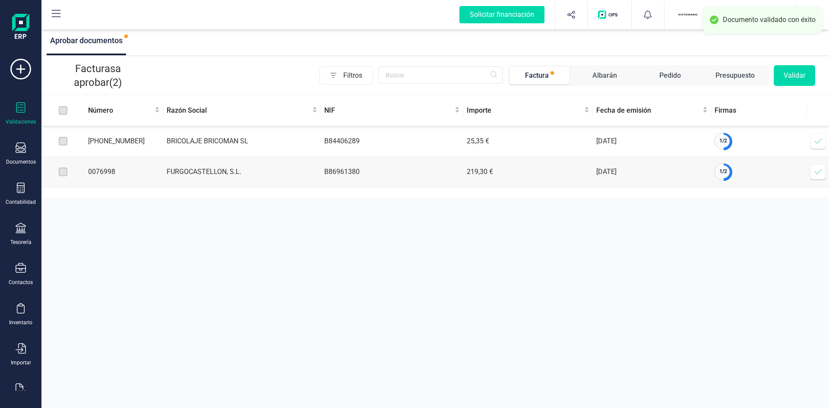
click at [819, 137] on icon at bounding box center [818, 141] width 9 height 9
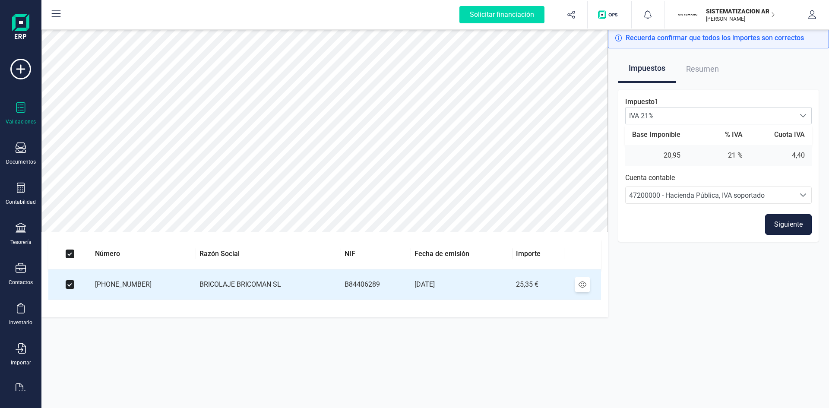
click at [787, 224] on button "Siguiente" at bounding box center [788, 224] width 47 height 21
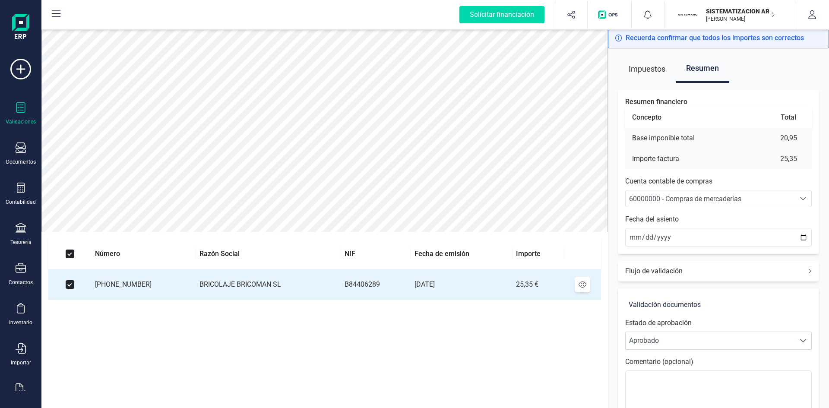
click at [650, 198] on span "60000000 - Compras de mercaderías" at bounding box center [685, 199] width 112 height 8
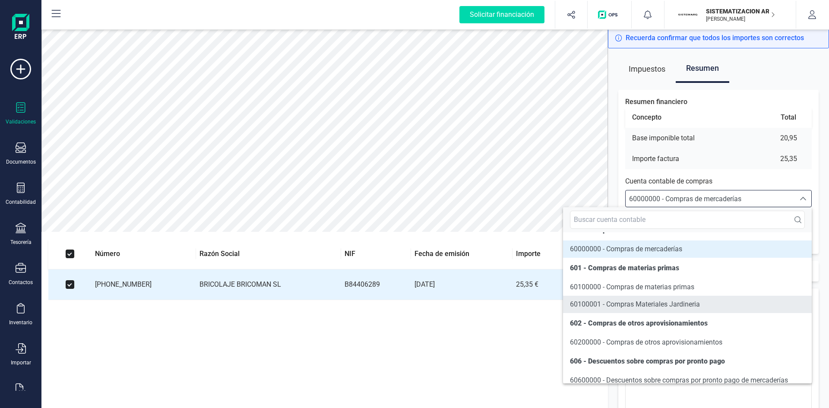
scroll to position [4240, 0]
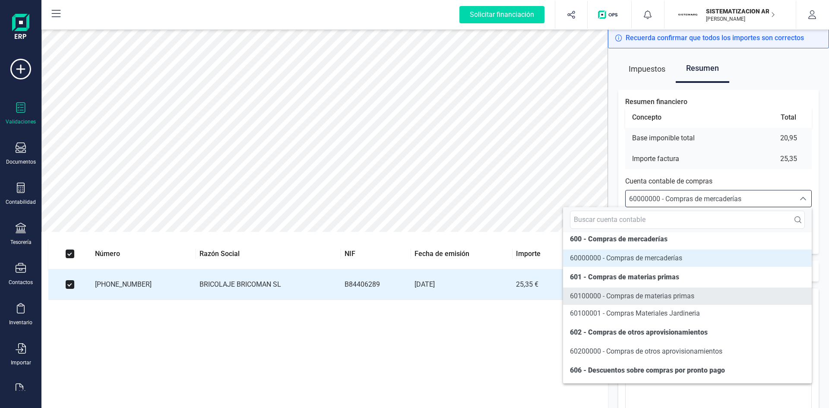
click at [610, 300] on span "60100000 - Compras de materias primas" at bounding box center [632, 296] width 124 height 8
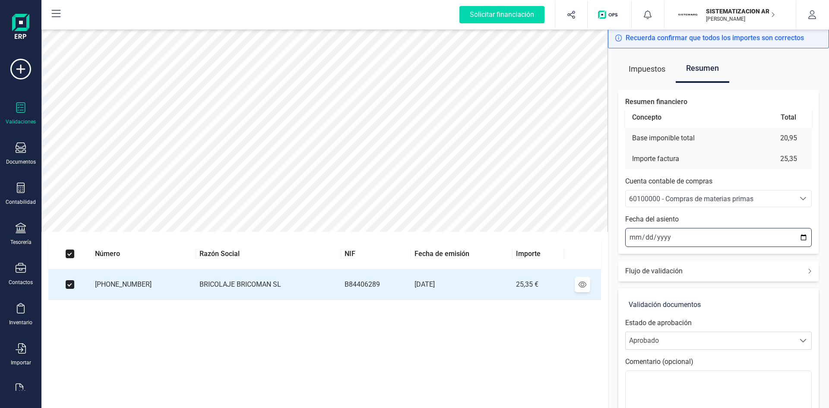
click at [634, 237] on input "2025-09-15" at bounding box center [718, 237] width 186 height 19
type input "2025-09-10"
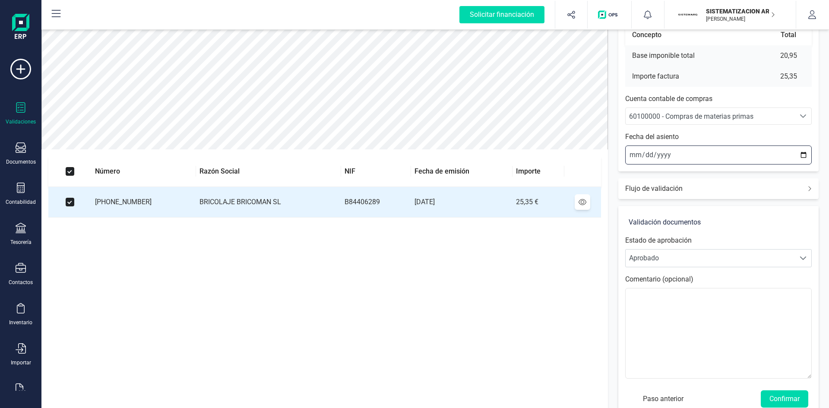
scroll to position [101, 0]
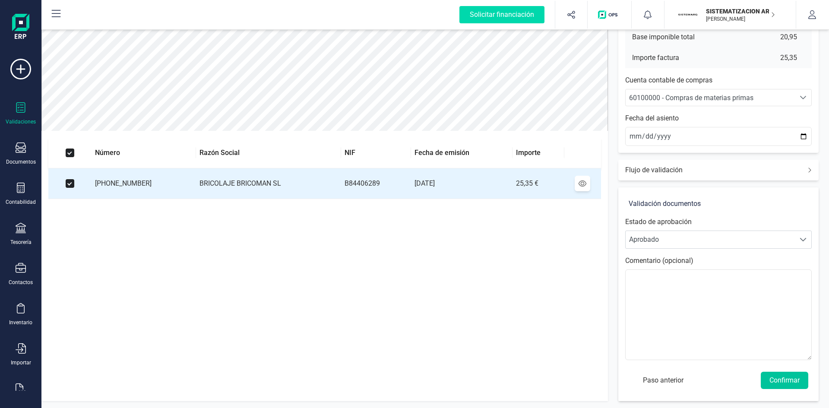
click at [782, 379] on button "Confirmar" at bounding box center [784, 380] width 47 height 17
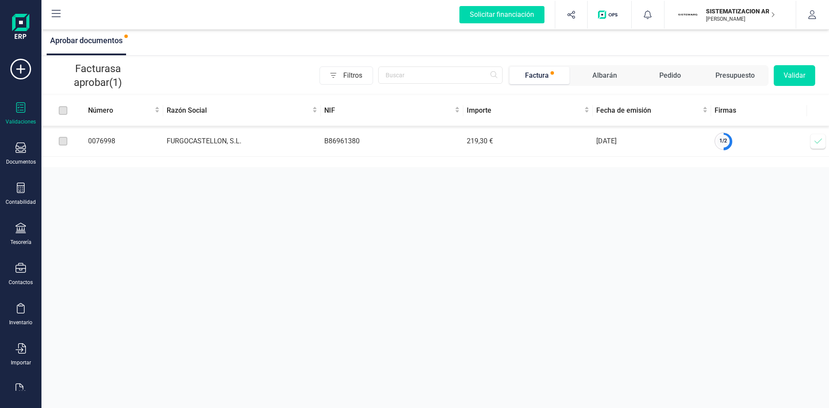
click at [821, 140] on icon at bounding box center [818, 141] width 9 height 9
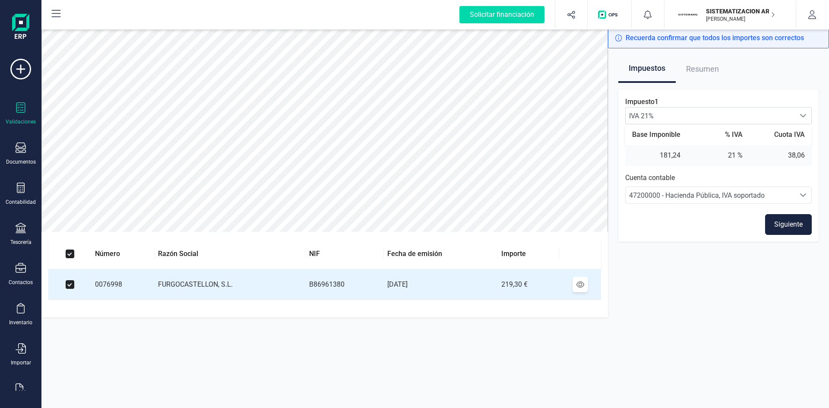
click at [785, 224] on button "Siguiente" at bounding box center [788, 224] width 47 height 21
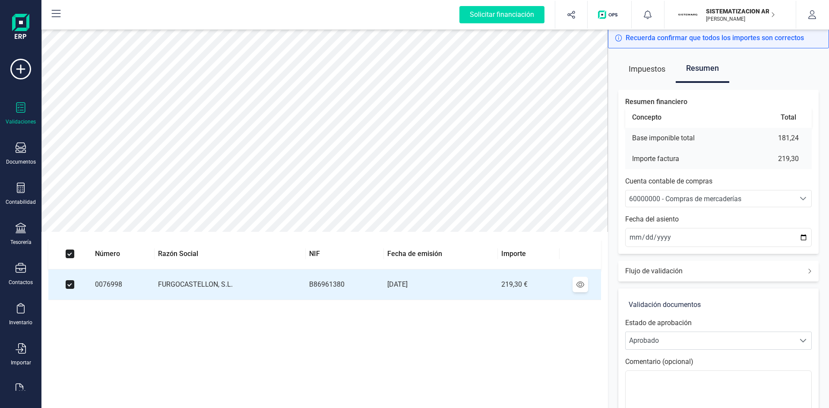
click at [732, 199] on span "60000000 - Compras de mercaderías" at bounding box center [685, 199] width 112 height 8
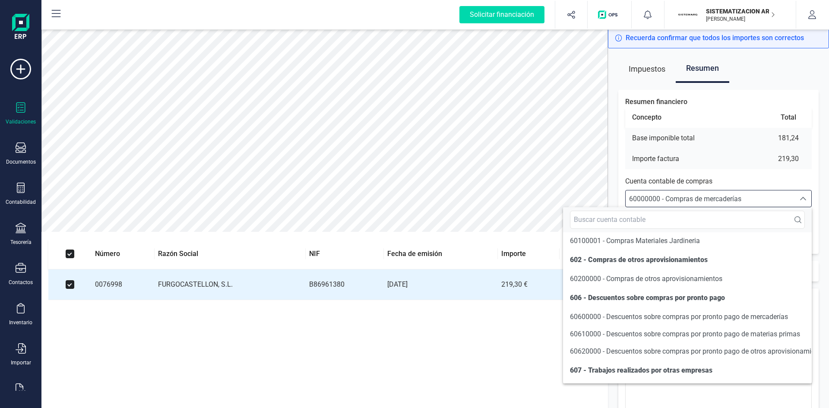
scroll to position [4360, 0]
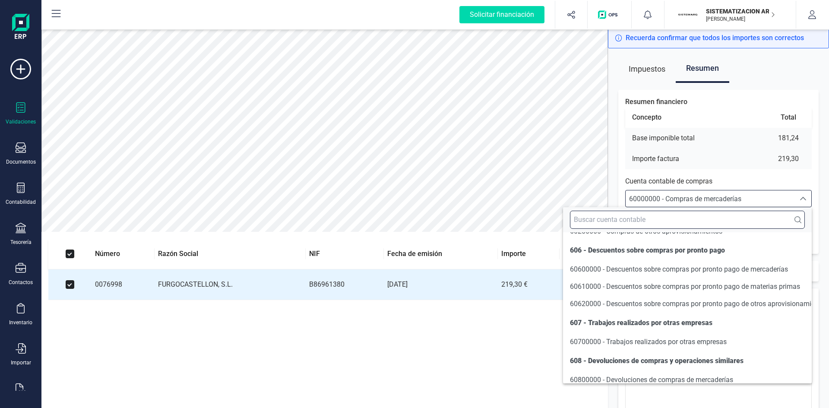
click at [624, 221] on input "text" at bounding box center [687, 220] width 235 height 18
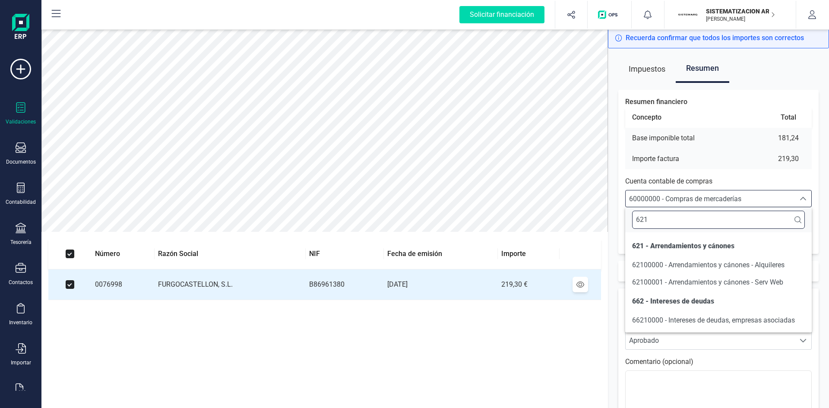
scroll to position [0, 0]
type input "621"
click at [699, 258] on li "62100000 - Arrendamientos y cánones - Alquileres" at bounding box center [718, 264] width 186 height 17
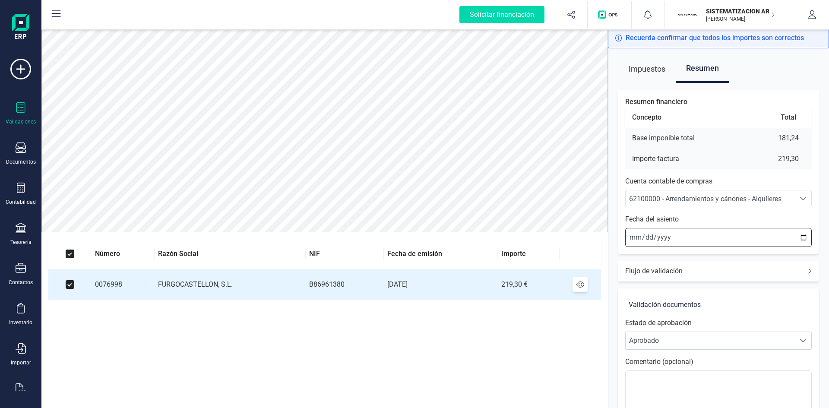
click at [632, 238] on input "2025-09-15" at bounding box center [718, 237] width 186 height 19
type input "2025-09-10"
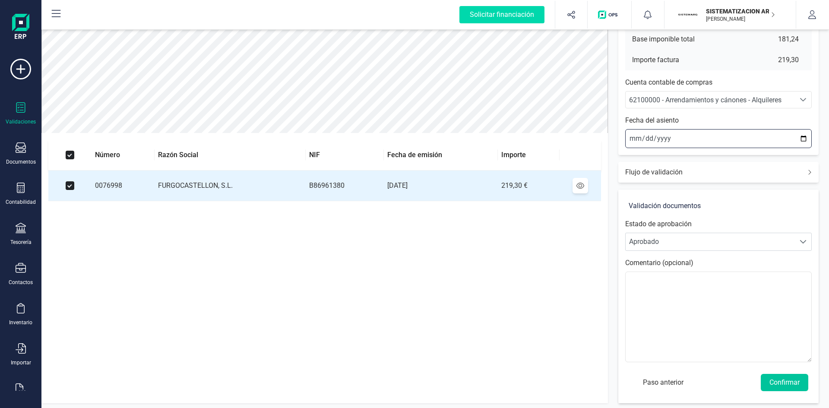
scroll to position [101, 0]
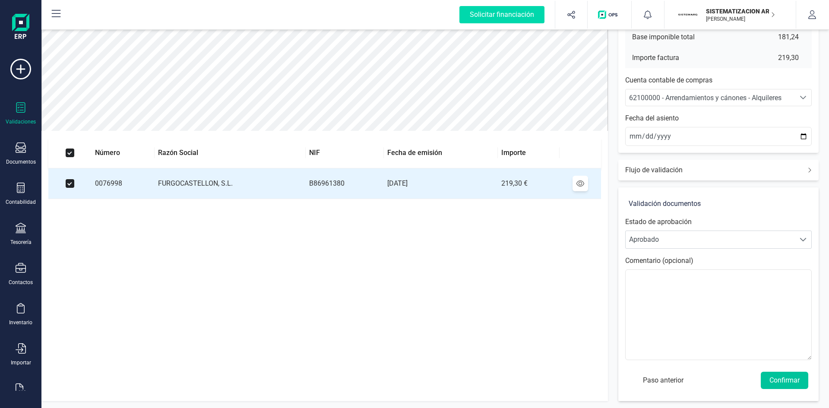
click at [783, 376] on button "Confirmar" at bounding box center [784, 380] width 47 height 17
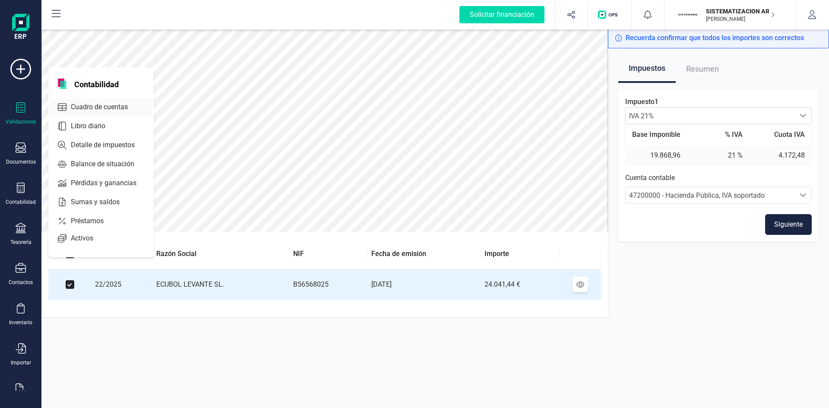
click at [96, 107] on span "Cuadro de cuentas" at bounding box center [105, 107] width 76 height 10
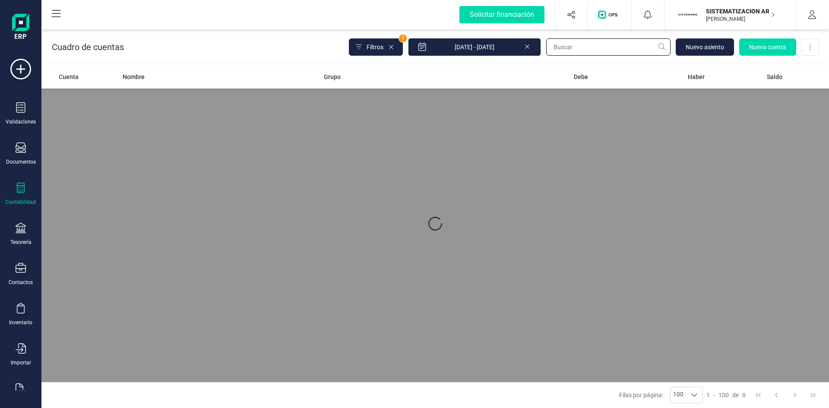
click at [563, 50] on input "text" at bounding box center [608, 46] width 124 height 17
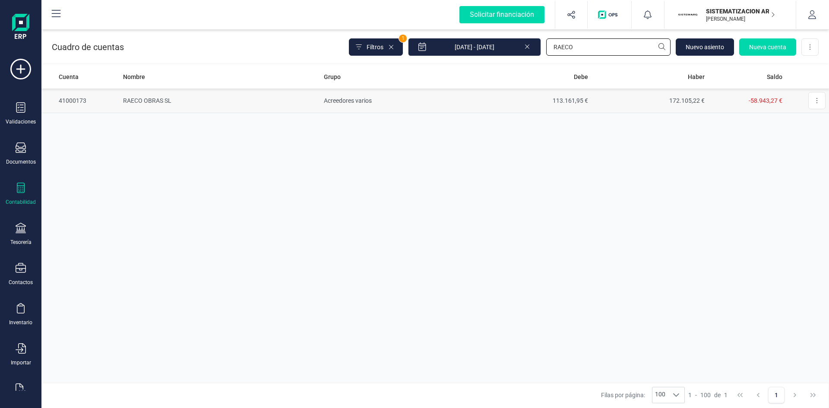
type input "RAECO"
click at [148, 98] on td "RAECO OBRAS SL" at bounding box center [220, 100] width 201 height 25
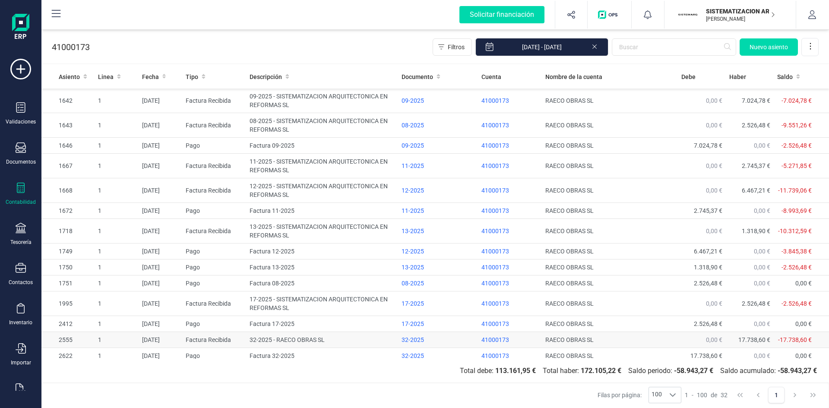
click at [302, 337] on td "32-2025 - RAECO OBRAS SL" at bounding box center [322, 340] width 152 height 16
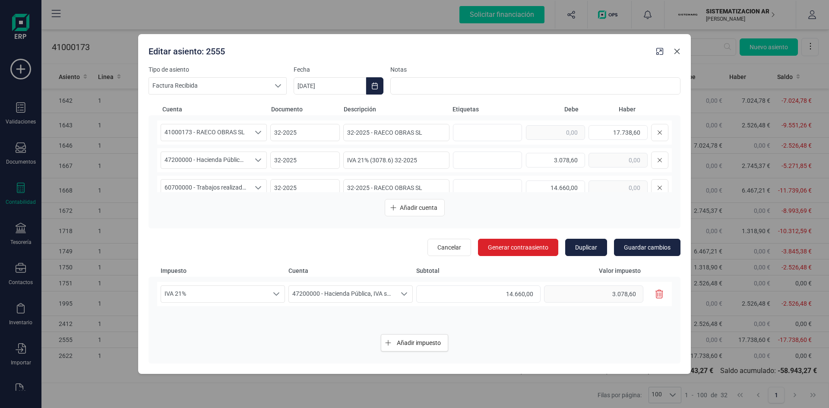
click at [677, 49] on icon "button" at bounding box center [676, 51] width 7 height 7
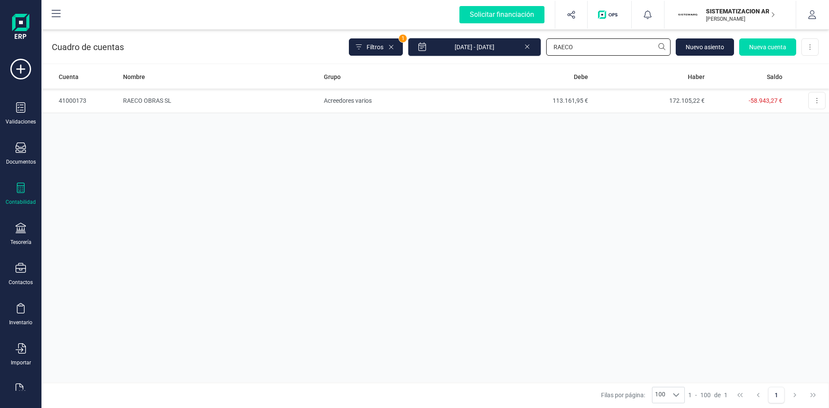
drag, startPoint x: 572, startPoint y: 50, endPoint x: 485, endPoint y: 54, distance: 86.9
click at [486, 54] on div "Filtros 1 [DATE] - [DATE] RAECO [GEOGRAPHIC_DATA] Nueva cuenta Descargar Excel" at bounding box center [584, 47] width 470 height 18
type input "fsr"
click at [184, 99] on td "FSR AUTOMATIZACION Y TECNOLOGIA ELECTRICA SL" at bounding box center [220, 100] width 201 height 25
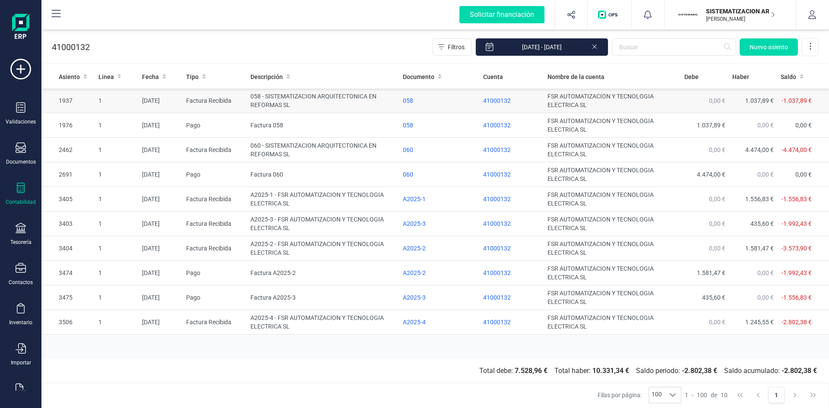
click at [319, 97] on td "058 - SISTEMATIZACION ARQUITECTONICA EN REFORMAS SL" at bounding box center [323, 100] width 152 height 25
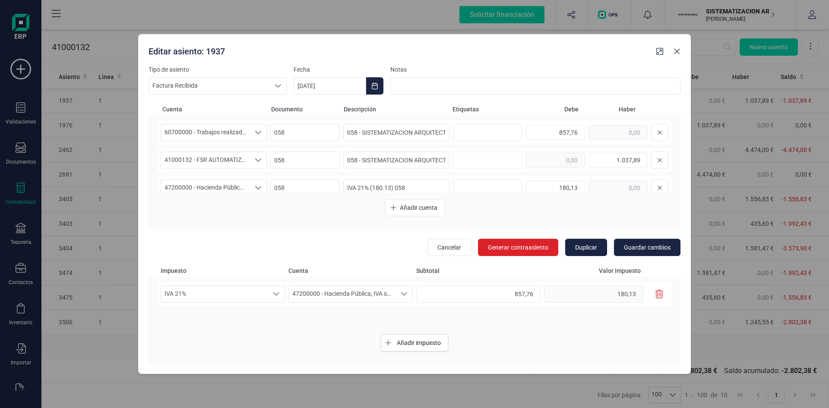
click at [679, 51] on icon "button" at bounding box center [676, 51] width 7 height 7
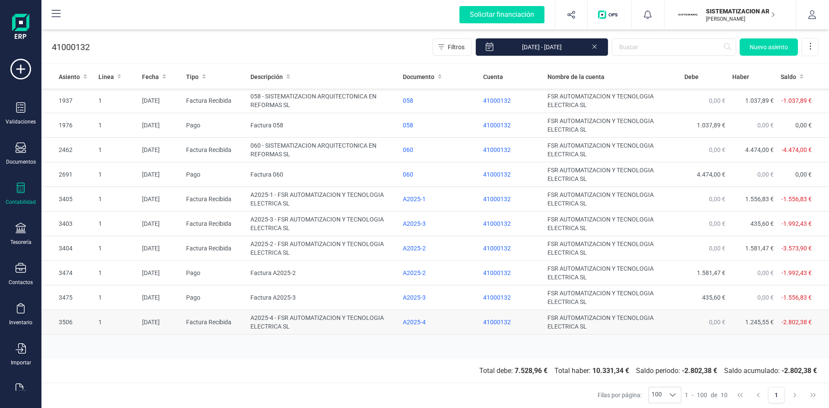
click at [268, 318] on td "A2025-4 - FSR AUTOMATIZACION Y TECNOLOGIA ELECTRICA SL" at bounding box center [323, 322] width 152 height 25
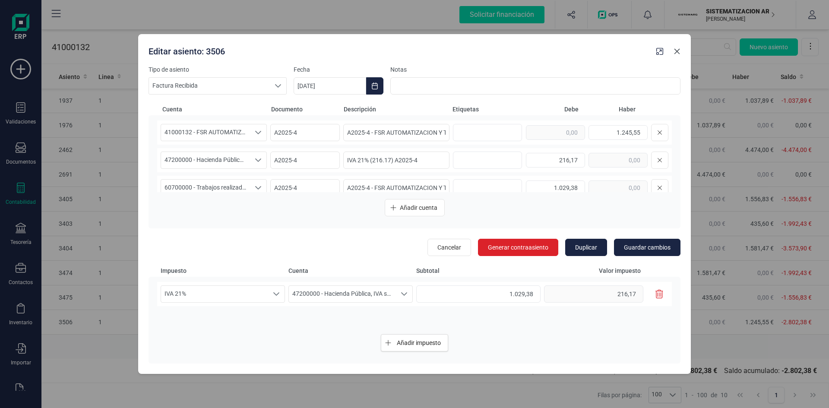
click at [679, 49] on icon "button" at bounding box center [676, 51] width 7 height 7
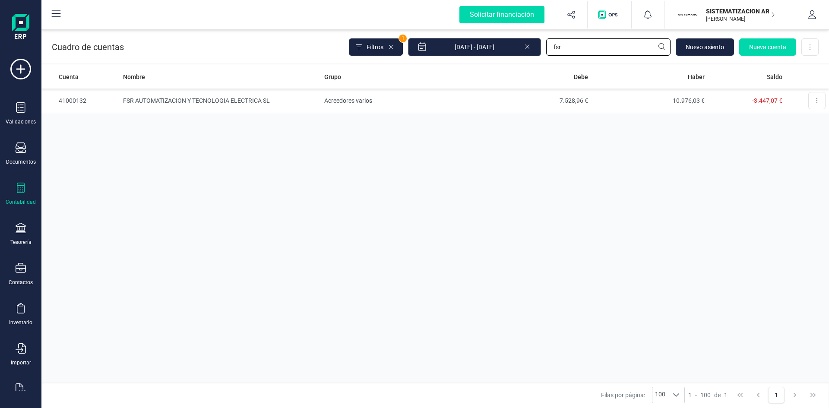
drag, startPoint x: 570, startPoint y: 49, endPoint x: 480, endPoint y: 51, distance: 90.7
click at [484, 49] on div "Filtros 1 [DATE] - [DATE] fsr [GEOGRAPHIC_DATA] Nueva cuenta Descargar Excel" at bounding box center [584, 47] width 470 height 18
type input "[PERSON_NAME]"
click at [158, 98] on td "[PERSON_NAME] ESPANA SL" at bounding box center [220, 100] width 201 height 25
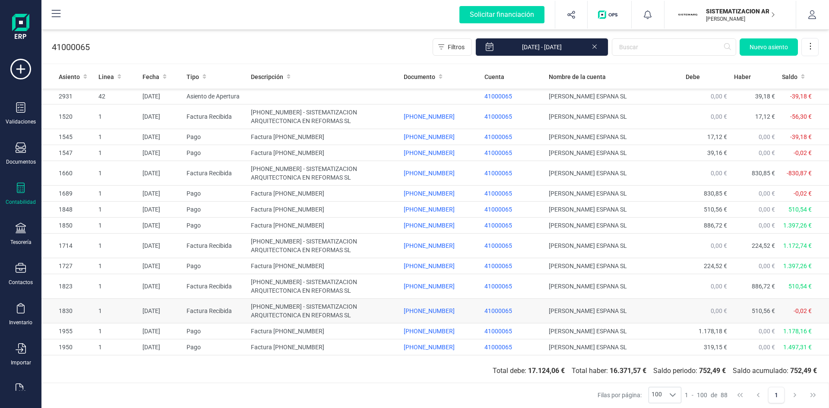
click at [275, 313] on td "[PHONE_NUMBER] - SISTEMATIZACION ARQUITECTONICA EN REFORMAS SL" at bounding box center [323, 311] width 153 height 25
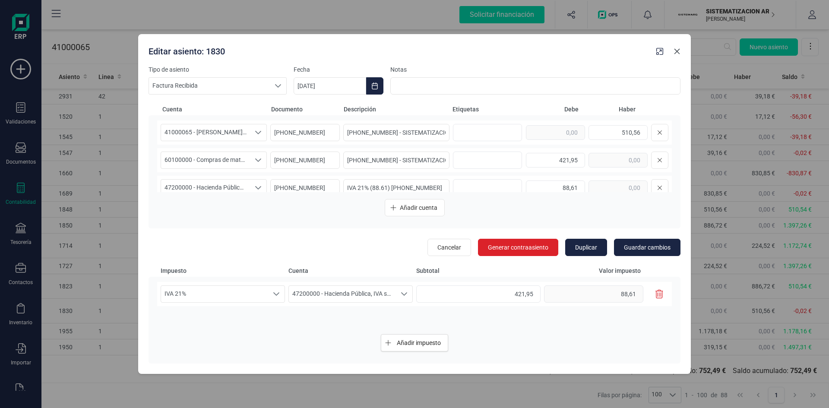
click at [678, 51] on icon "button" at bounding box center [676, 51] width 7 height 7
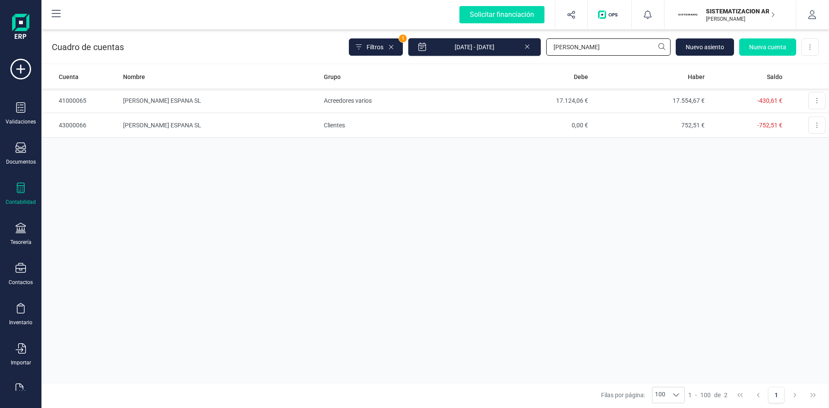
drag, startPoint x: 575, startPoint y: 48, endPoint x: 464, endPoint y: 47, distance: 110.9
click at [464, 47] on div "Filtros 1 [DATE] - [DATE] [PERSON_NAME] [GEOGRAPHIC_DATA] Nueva cuenta Descarga…" at bounding box center [584, 47] width 470 height 18
type input "bricoma"
click at [138, 98] on td "BRICOLAJE BRICOMAN SL" at bounding box center [220, 100] width 201 height 25
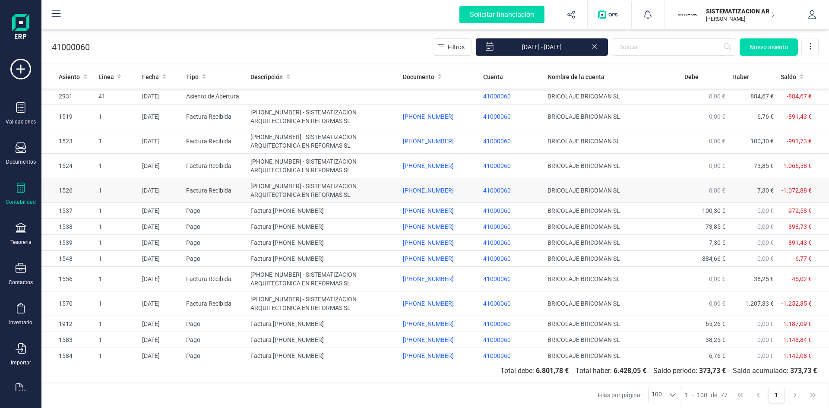
click at [293, 188] on td "[PHONE_NUMBER] - SISTEMATIZACION ARQUITECTONICA EN REFORMAS SL" at bounding box center [323, 190] width 152 height 25
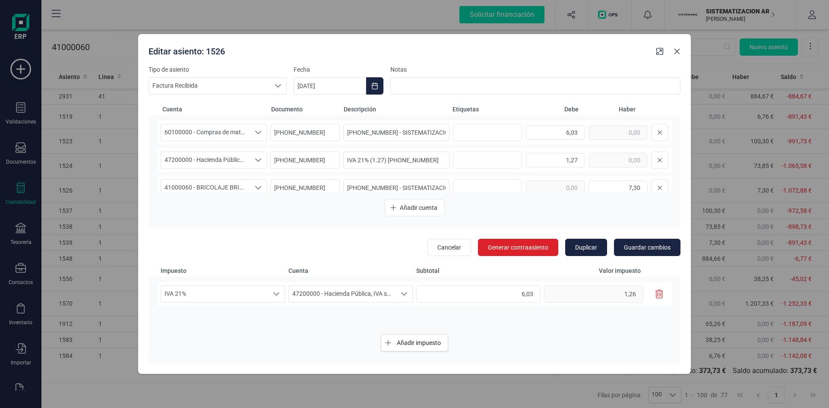
click at [680, 50] on button "button" at bounding box center [677, 51] width 14 height 14
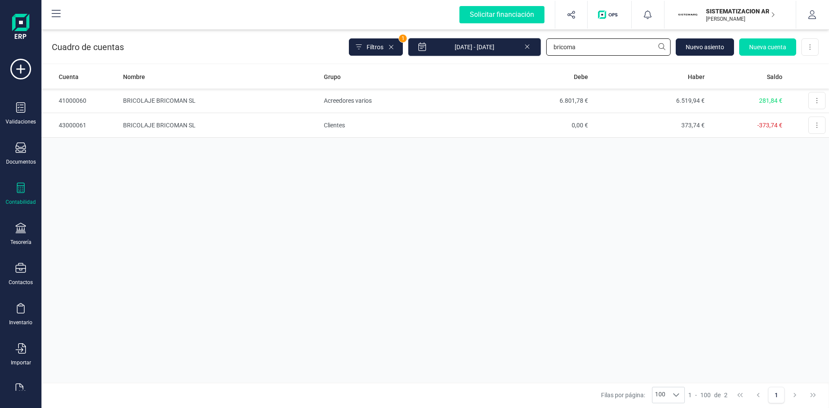
drag, startPoint x: 584, startPoint y: 43, endPoint x: 452, endPoint y: 43, distance: 132.1
click at [452, 43] on div "Filtros 1 [DATE] - [DATE] bricoma [GEOGRAPHIC_DATA] Nueva cuenta Descargar Excel" at bounding box center [584, 47] width 470 height 18
type input "furgo"
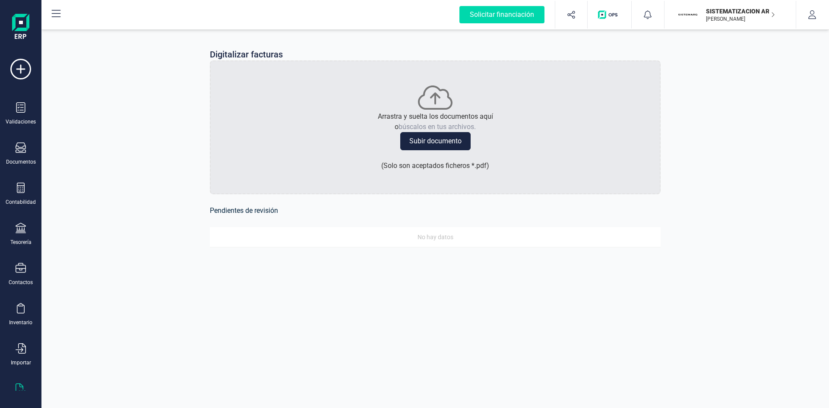
scroll to position [22, 0]
